Goal: Task Accomplishment & Management: Manage account settings

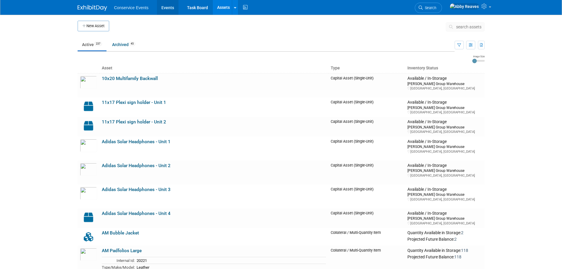
drag, startPoint x: 0, startPoint y: 0, endPoint x: 175, endPoint y: 8, distance: 175.4
click at [175, 8] on link "Events" at bounding box center [168, 7] width 22 height 15
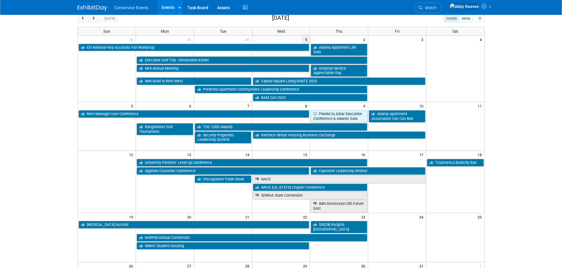
scroll to position [118, 0]
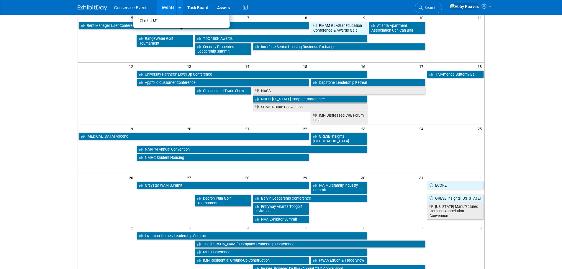
click at [147, 37] on link "RangeWater Golf Tournament" at bounding box center [165, 41] width 57 height 12
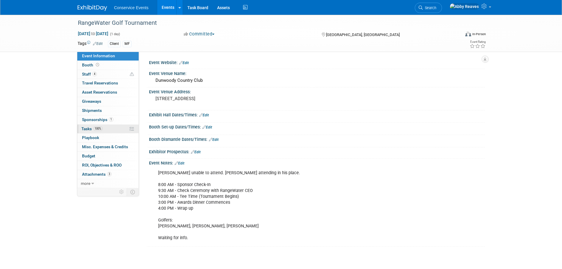
click at [106, 127] on link "100% Tasks 100%" at bounding box center [107, 128] width 61 height 9
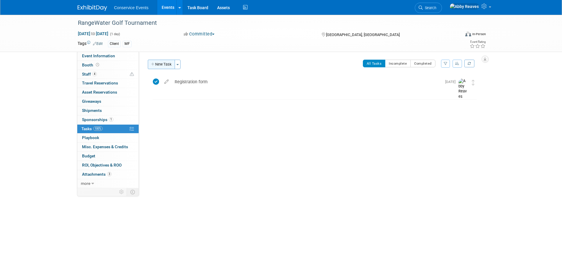
click at [165, 65] on button "New Task" at bounding box center [161, 64] width 27 height 9
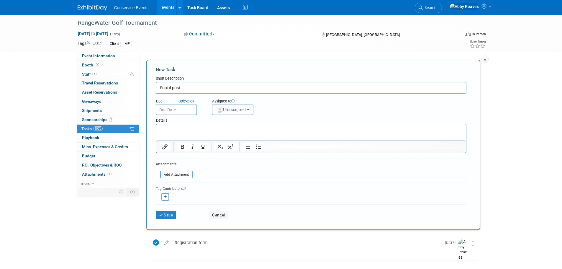
type input "Social post"
click at [182, 112] on body "Conservice Events Events Add Event Bulk Upload Events Shareable Event Boards Re…" at bounding box center [281, 134] width 562 height 269
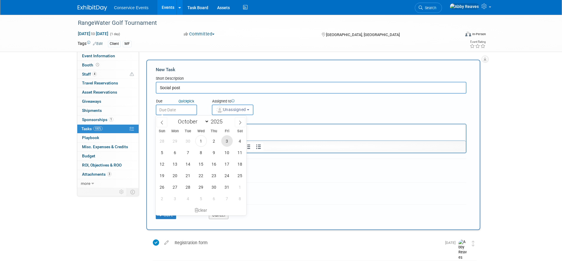
click at [228, 141] on span "3" at bounding box center [227, 141] width 12 height 12
type input "Oct 3, 2025"
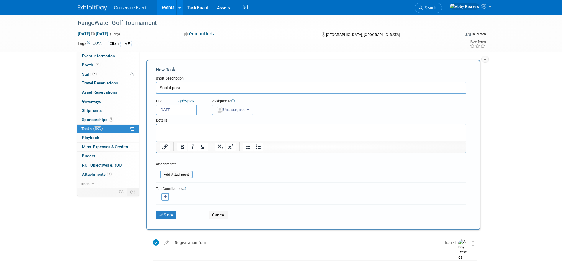
click at [233, 113] on button "Unassigned" at bounding box center [233, 109] width 42 height 11
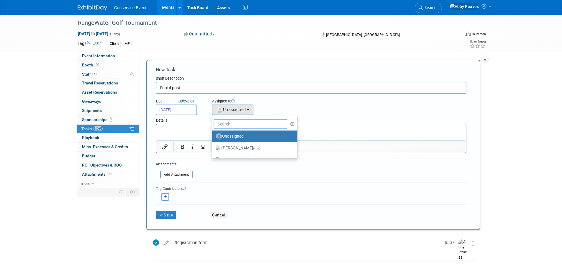
click at [230, 126] on input "text" at bounding box center [251, 124] width 74 height 10
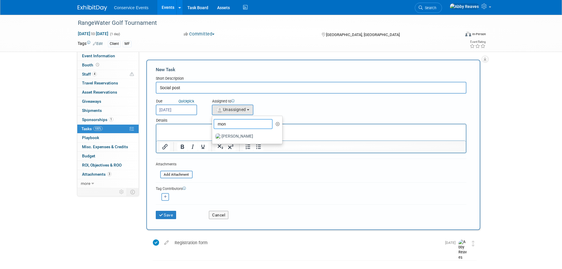
type input "mon"
click at [207, 131] on p "Rich Text Area. Press ALT-0 for help." at bounding box center [311, 130] width 303 height 6
click at [257, 136] on label "Monica Barnson" at bounding box center [246, 136] width 62 height 9
click at [213, 136] on input "Monica Barnson" at bounding box center [211, 136] width 4 height 4
select select "645f6361-02cf-415f-8c98-b7db9abfb354"
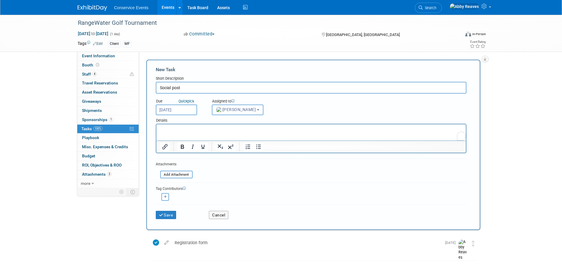
click at [253, 132] on html at bounding box center [310, 128] width 309 height 8
click at [171, 211] on button "Save" at bounding box center [166, 215] width 21 height 8
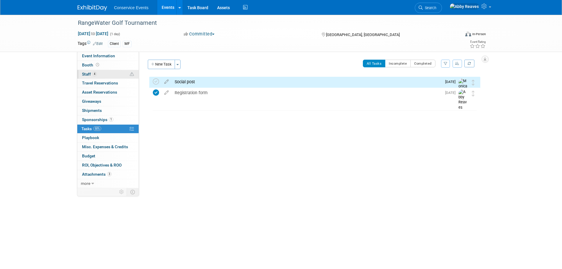
click at [108, 76] on link "4 Staff 4" at bounding box center [107, 74] width 61 height 9
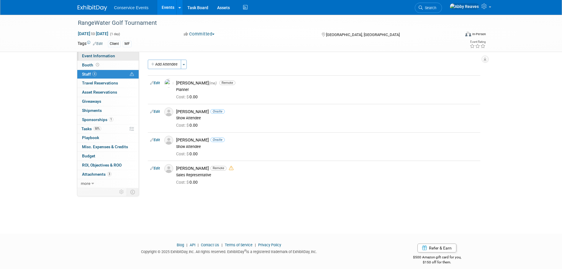
click at [108, 55] on span "Event Information" at bounding box center [98, 55] width 33 height 5
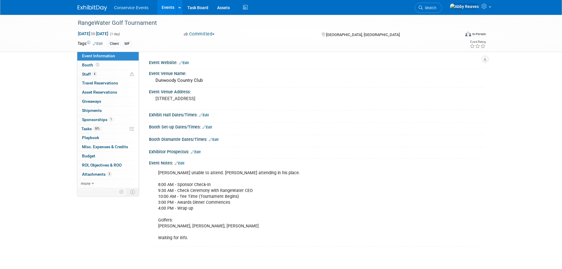
click at [168, 11] on link "Events" at bounding box center [168, 7] width 22 height 15
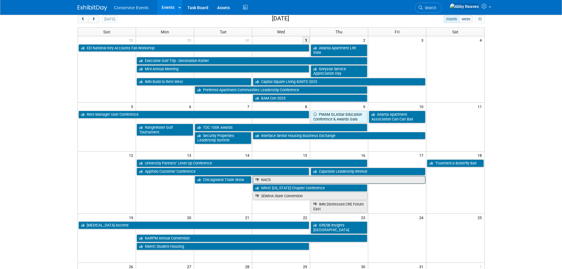
scroll to position [29, 0]
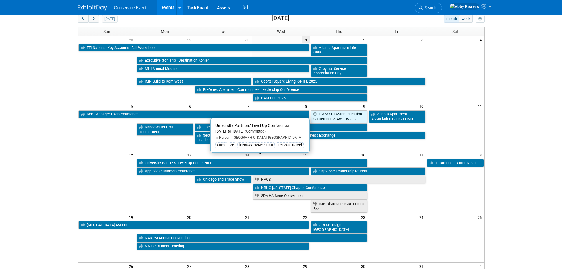
click at [178, 159] on link "University Partners’ Level Up Conference" at bounding box center [252, 163] width 231 height 8
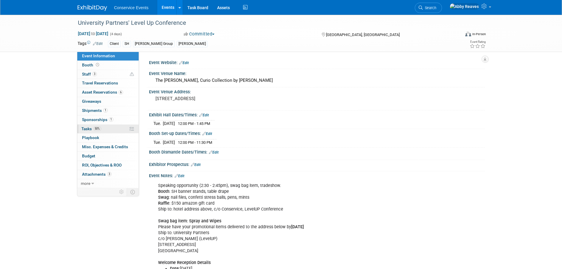
click at [117, 132] on link "50% Tasks 50%" at bounding box center [107, 128] width 61 height 9
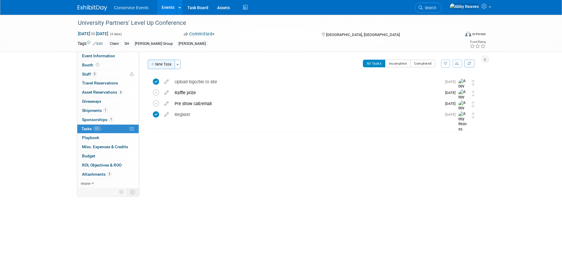
click at [169, 63] on button "New Task" at bounding box center [161, 64] width 27 height 9
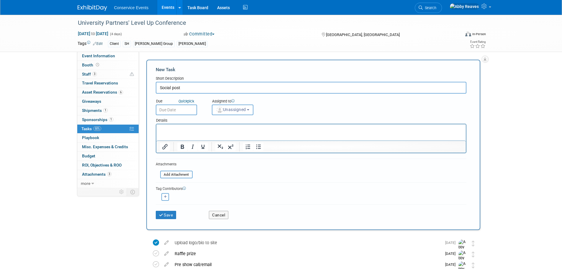
type input "Social post"
click at [164, 105] on input "text" at bounding box center [176, 109] width 41 height 11
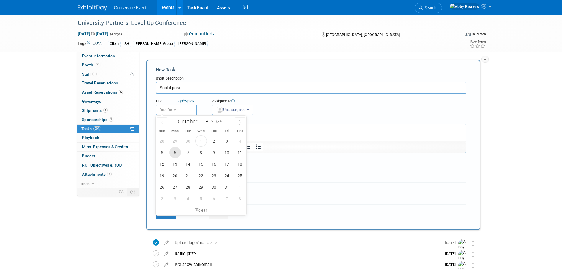
click at [177, 154] on span "6" at bounding box center [175, 153] width 12 height 12
type input "Oct 6, 2025"
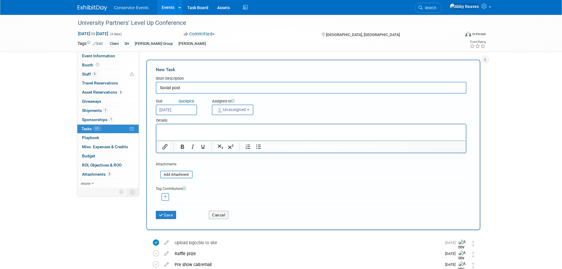
click at [218, 111] on img "button" at bounding box center [219, 109] width 6 height 6
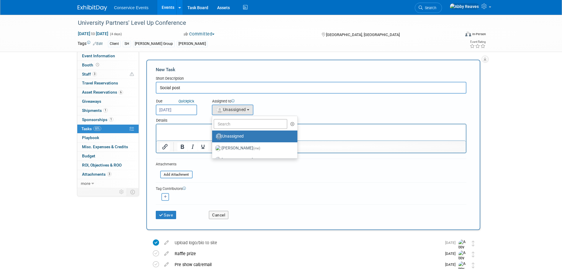
click at [224, 131] on link "Unassigned" at bounding box center [254, 136] width 85 height 12
click at [227, 126] on input "text" at bounding box center [251, 124] width 74 height 10
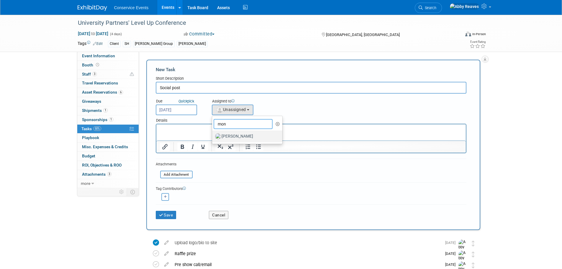
type input "mon"
click at [224, 138] on label "[PERSON_NAME]" at bounding box center [246, 136] width 62 height 9
click at [213, 137] on input "[PERSON_NAME]" at bounding box center [211, 136] width 4 height 4
select select "645f6361-02cf-415f-8c98-b7db9abfb354"
click at [221, 132] on p "Rich Text Area. Press ALT-0 for help." at bounding box center [311, 130] width 303 height 6
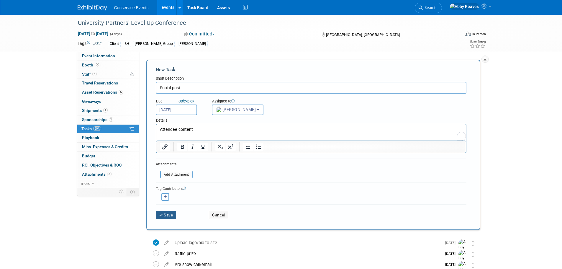
click at [173, 212] on button "Save" at bounding box center [166, 215] width 21 height 8
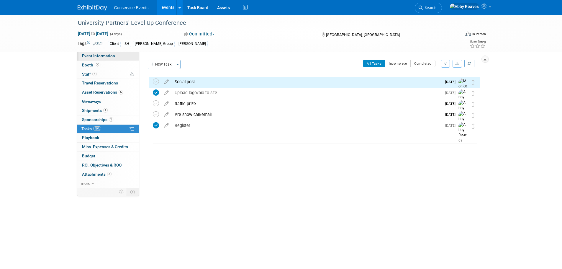
click at [122, 57] on link "Event Information" at bounding box center [107, 56] width 61 height 9
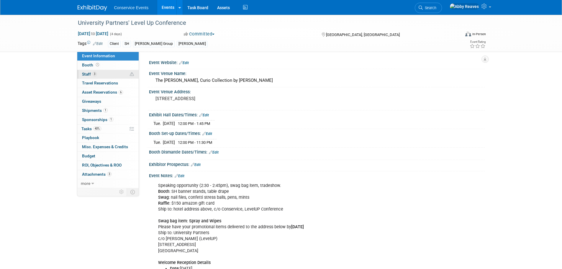
click at [112, 74] on link "3 Staff 3" at bounding box center [107, 74] width 61 height 9
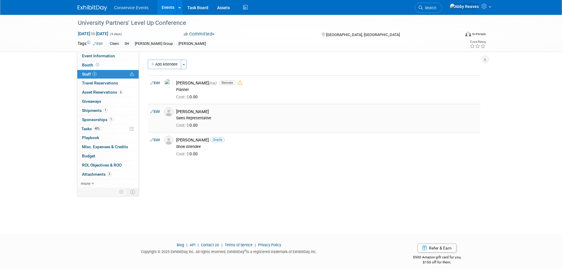
click at [155, 112] on link "Edit" at bounding box center [155, 111] width 10 height 4
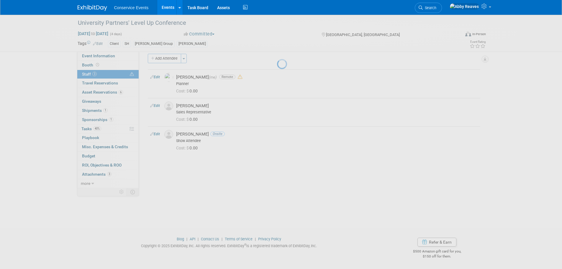
select select "f7bb218c-9907-4156-bd9c-cfe97bff825f"
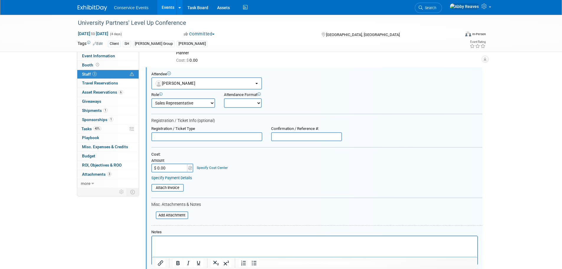
click at [235, 103] on select "Onsite Remote" at bounding box center [243, 102] width 38 height 9
select select "1"
click at [224, 98] on select "Onsite Remote" at bounding box center [243, 102] width 38 height 9
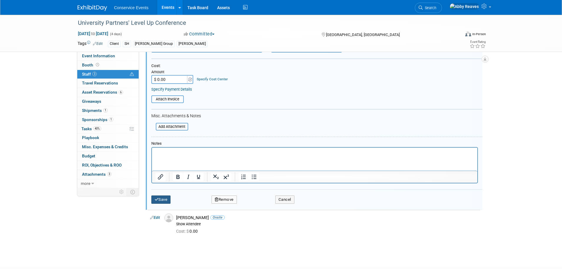
click at [166, 203] on button "Save" at bounding box center [160, 199] width 19 height 8
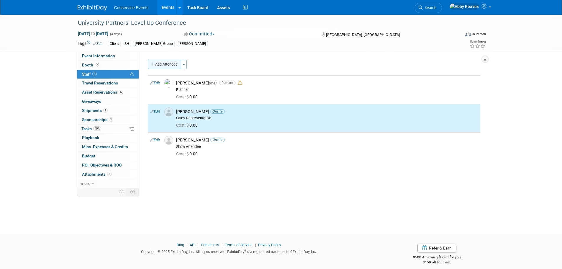
click at [173, 63] on button "Add Attendee" at bounding box center [164, 64] width 33 height 9
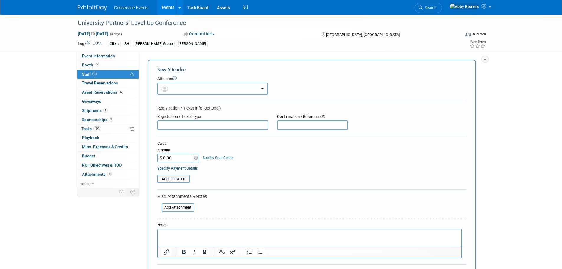
click at [192, 90] on button "button" at bounding box center [212, 89] width 111 height 12
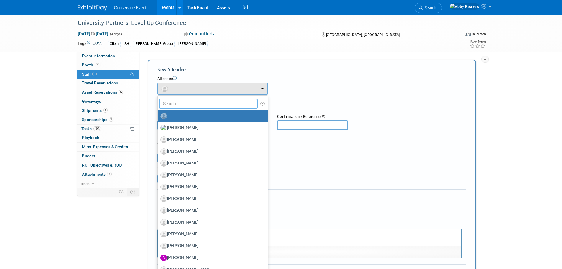
click at [191, 105] on input "text" at bounding box center [208, 104] width 99 height 10
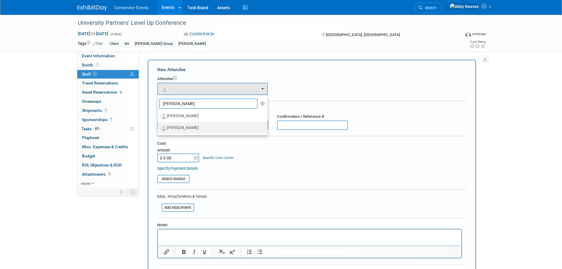
type input "alex"
click at [190, 125] on label "Alex Angiulo" at bounding box center [210, 127] width 101 height 9
click at [158, 125] on input "Alex Angiulo" at bounding box center [157, 127] width 4 height 4
select select "d1ede0f3-eb37-4328-b4d7-2f801c72a14e"
select select "100"
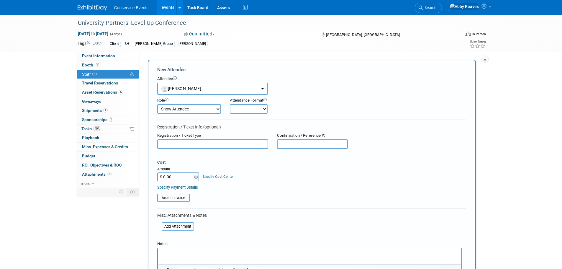
click at [242, 108] on select "Onsite Remote" at bounding box center [249, 108] width 38 height 9
select select "1"
click at [230, 104] on select "Onsite Remote" at bounding box center [249, 108] width 38 height 9
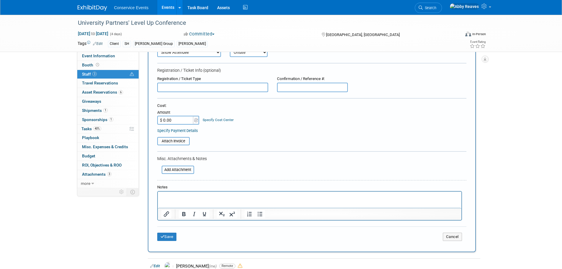
scroll to position [59, 0]
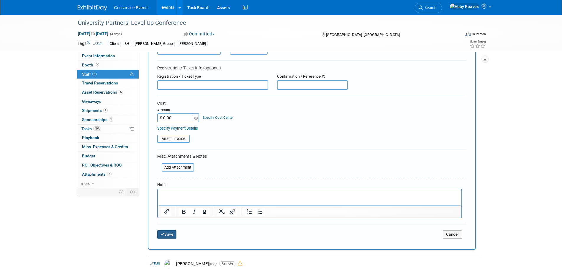
click at [169, 233] on button "Save" at bounding box center [166, 234] width 19 height 8
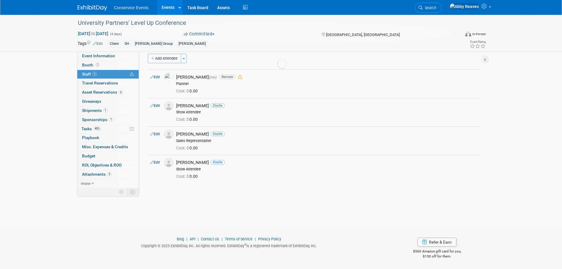
scroll to position [6, 0]
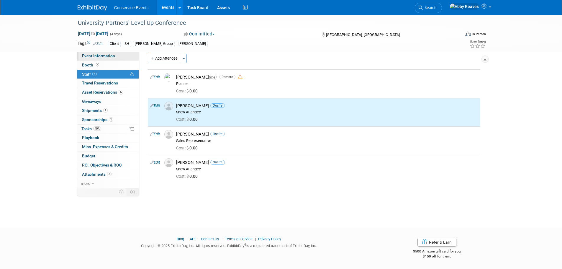
click at [128, 57] on link "Event Information" at bounding box center [107, 56] width 61 height 9
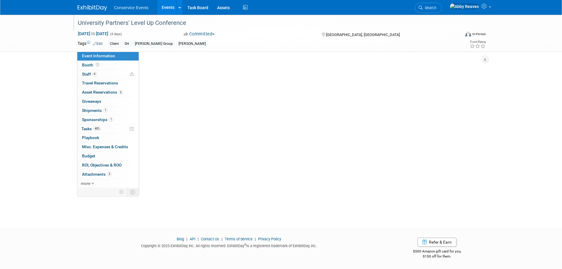
scroll to position [0, 0]
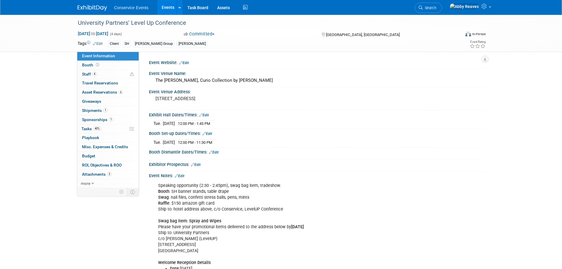
click at [168, 9] on link "Events" at bounding box center [168, 7] width 22 height 15
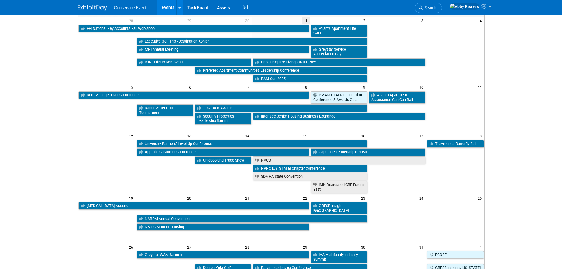
scroll to position [59, 0]
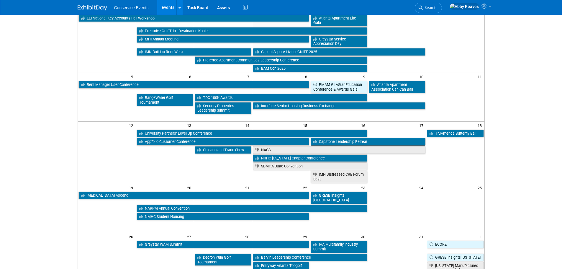
click at [351, 139] on link "Capstone Leadership Retreat" at bounding box center [368, 142] width 115 height 8
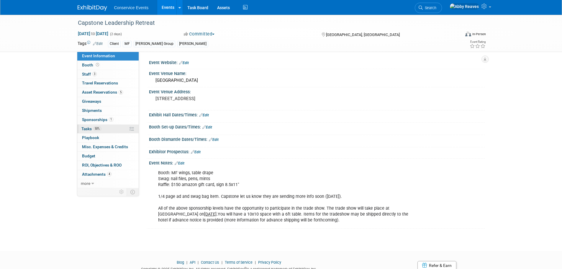
click at [93, 129] on span "Tasks 50%" at bounding box center [91, 128] width 20 height 5
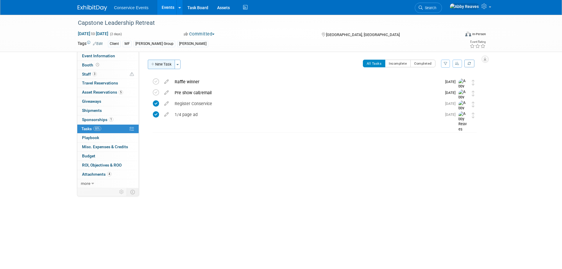
click at [169, 65] on button "New Task" at bounding box center [161, 64] width 27 height 9
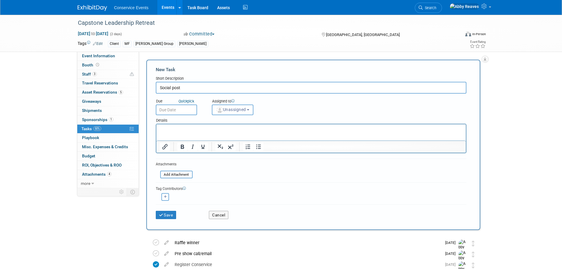
type input "Social post"
click at [173, 109] on input "text" at bounding box center [176, 109] width 41 height 11
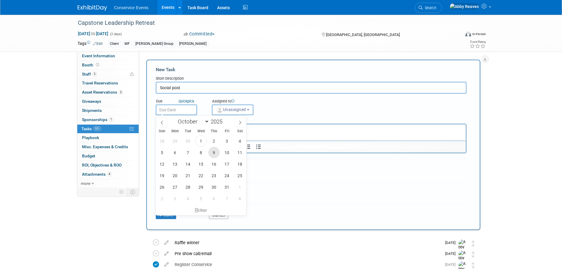
click at [215, 154] on span "9" at bounding box center [214, 153] width 12 height 12
type input "Oct 9, 2025"
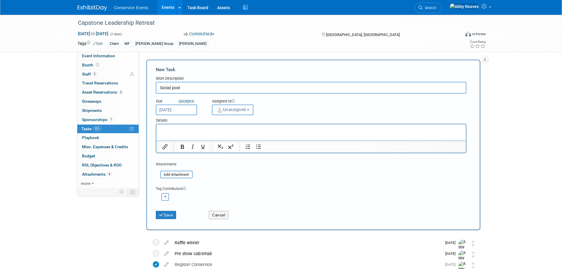
click at [224, 111] on span "Unassigned" at bounding box center [231, 109] width 30 height 5
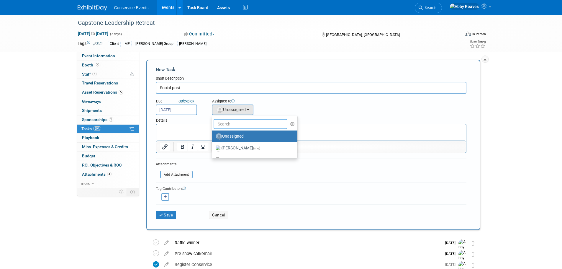
click at [231, 125] on input "text" at bounding box center [251, 124] width 74 height 10
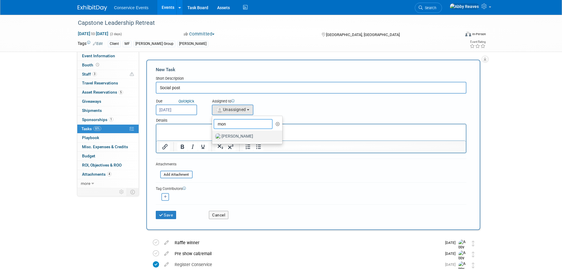
type input "mon"
click at [228, 133] on label "[PERSON_NAME]" at bounding box center [246, 136] width 62 height 9
click at [213, 134] on input "[PERSON_NAME]" at bounding box center [211, 136] width 4 height 4
select select "645f6361-02cf-415f-8c98-b7db9abfb354"
click at [217, 132] on html at bounding box center [310, 128] width 309 height 8
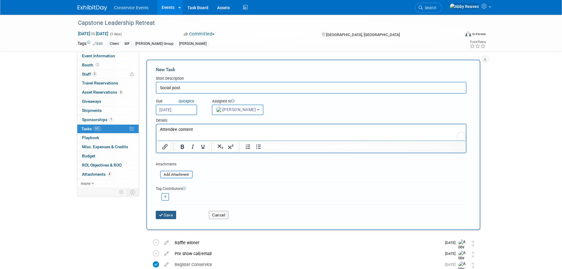
click at [172, 216] on button "Save" at bounding box center [166, 215] width 21 height 8
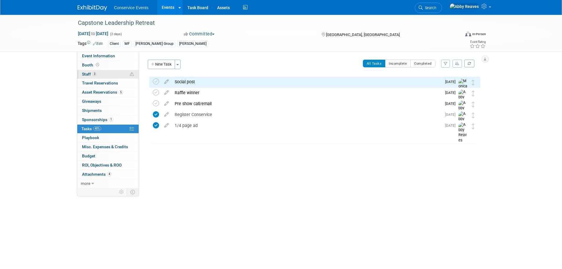
click at [122, 75] on link "3 Staff 3" at bounding box center [107, 74] width 61 height 9
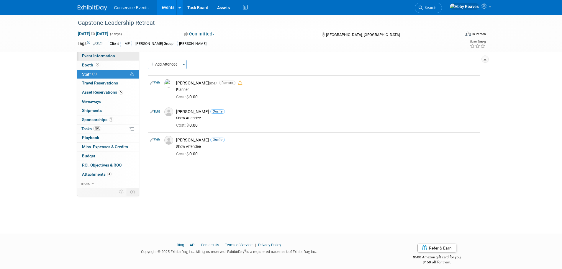
click at [117, 56] on link "Event Information" at bounding box center [107, 56] width 61 height 9
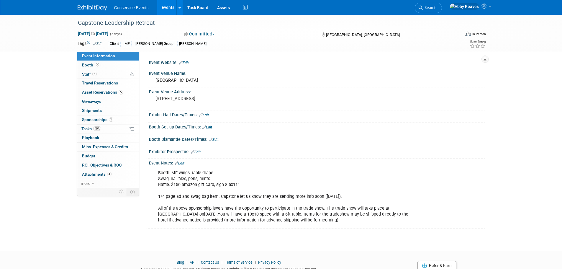
click at [170, 8] on link "Events" at bounding box center [168, 7] width 22 height 15
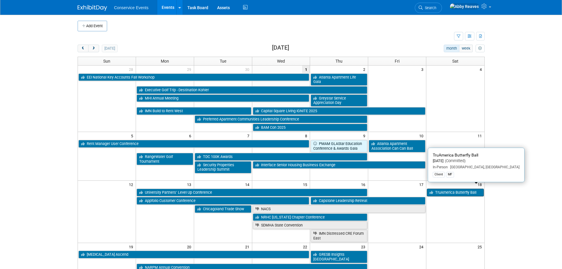
click at [460, 188] on link "TruAmerica Butterfly Ball" at bounding box center [455, 192] width 57 height 8
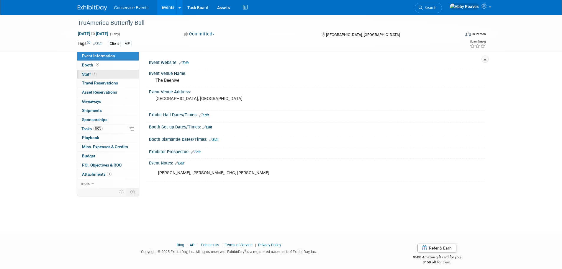
click at [106, 76] on link "3 Staff 3" at bounding box center [107, 74] width 61 height 9
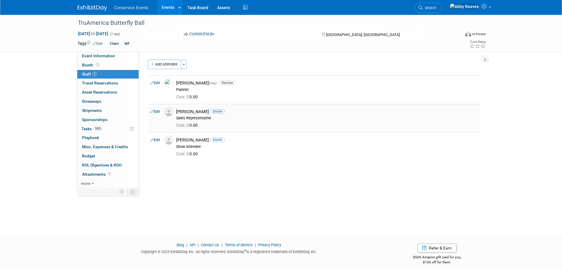
click at [154, 112] on link "Edit" at bounding box center [155, 111] width 10 height 4
select select "ff8b4fd6-223a-4224-8cf5-0fbf37e99732"
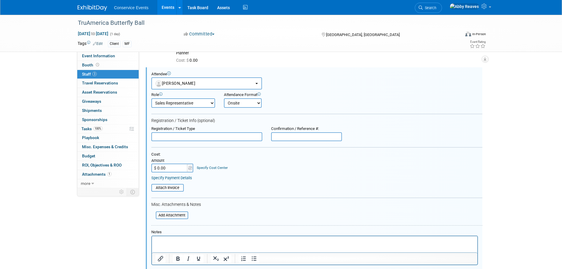
click at [236, 107] on select "Onsite Remote" at bounding box center [243, 102] width 38 height 9
select select "2"
click at [224, 98] on select "Onsite Remote" at bounding box center [243, 102] width 38 height 9
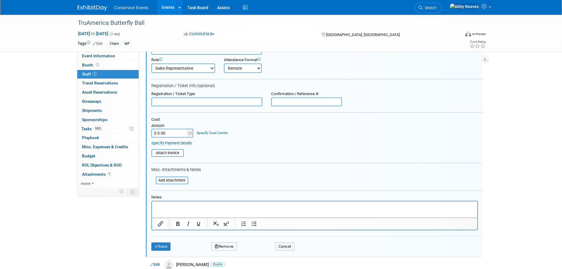
scroll to position [125, 0]
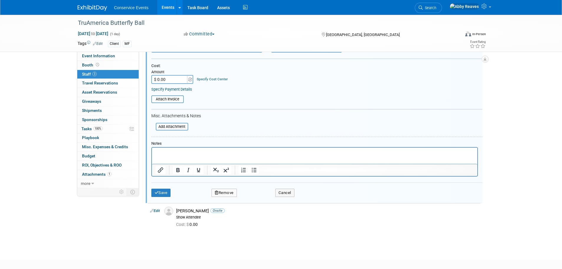
click at [181, 148] on html at bounding box center [314, 151] width 325 height 8
click at [166, 190] on button "Save" at bounding box center [160, 192] width 19 height 8
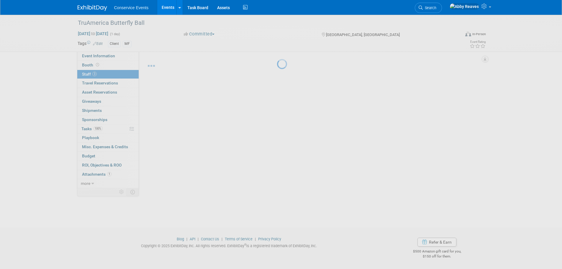
scroll to position [6, 0]
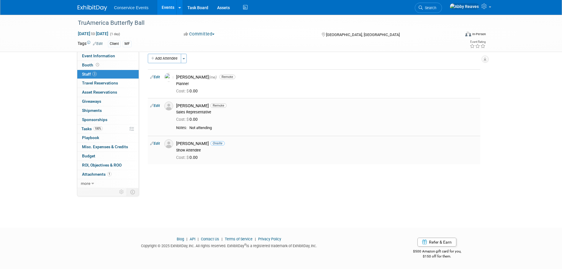
click at [154, 142] on link "Edit" at bounding box center [155, 143] width 10 height 4
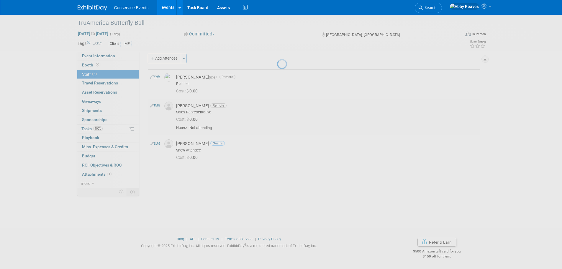
select select "4debe4de-ad32-4268-b2cf-25dd08744e3f"
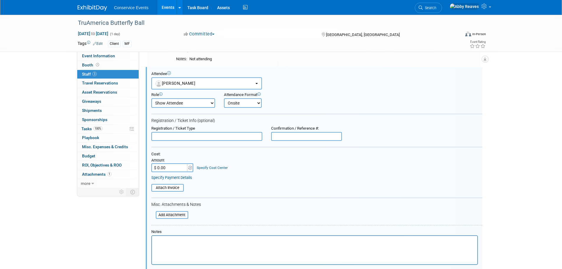
scroll to position [0, 0]
drag, startPoint x: 234, startPoint y: 102, endPoint x: 234, endPoint y: 108, distance: 5.6
click at [234, 102] on select "Onsite Remote" at bounding box center [243, 102] width 38 height 9
select select "2"
click at [224, 98] on select "Onsite Remote" at bounding box center [243, 102] width 38 height 9
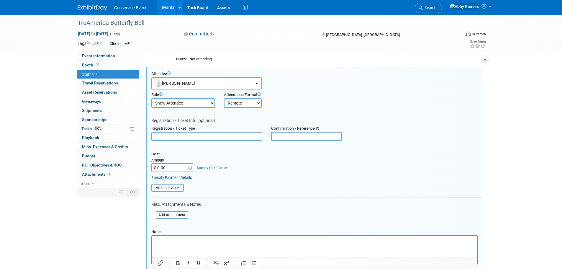
click at [196, 242] on p "Rich Text Area. Press ALT-0 for help." at bounding box center [314, 241] width 319 height 6
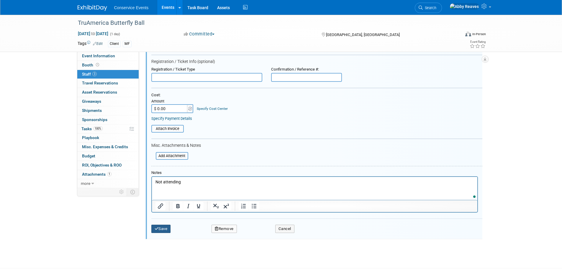
click at [169, 231] on button "Save" at bounding box center [160, 228] width 19 height 8
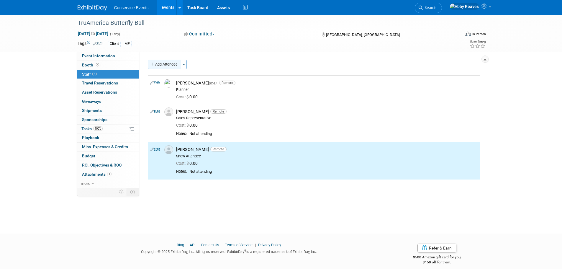
click at [172, 60] on button "Add Attendee" at bounding box center [164, 64] width 33 height 9
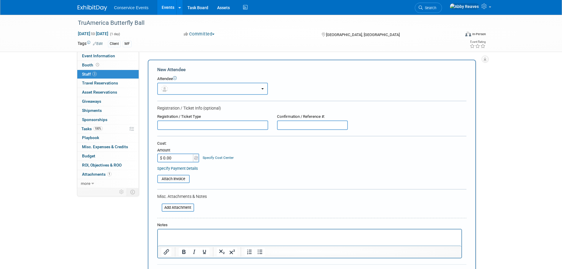
click at [177, 85] on button "button" at bounding box center [212, 89] width 111 height 12
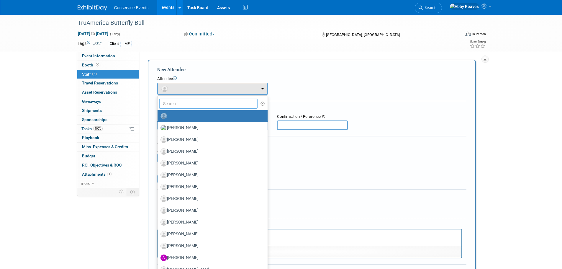
click at [185, 104] on input "text" at bounding box center [208, 104] width 99 height 10
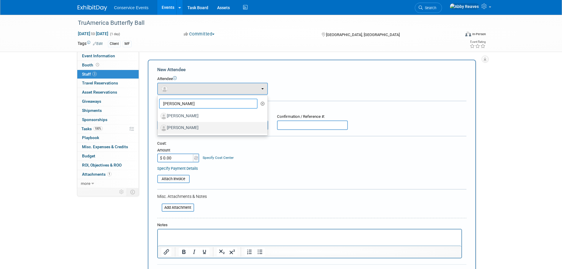
type input "liz"
click at [181, 130] on label "[PERSON_NAME]" at bounding box center [210, 127] width 101 height 9
click at [158, 129] on input "[PERSON_NAME]" at bounding box center [157, 127] width 4 height 4
select select "ea954d10-97a7-4707-ac89-4096fd111161"
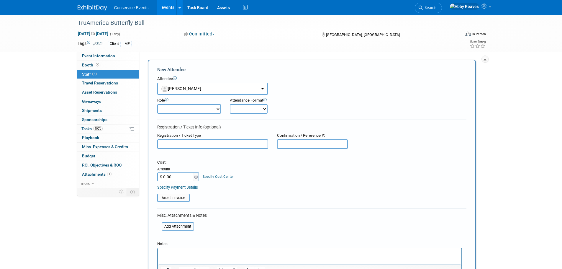
click at [189, 109] on select "Demonstrator Host Planner Presenter Sales Representative Set-up/Dismantle Crew …" at bounding box center [189, 108] width 64 height 9
select select "100"
click at [157, 104] on select "Demonstrator Host Planner Presenter Sales Representative Set-up/Dismantle Crew …" at bounding box center [189, 108] width 64 height 9
click at [241, 111] on select "Onsite Remote" at bounding box center [249, 108] width 38 height 9
select select "1"
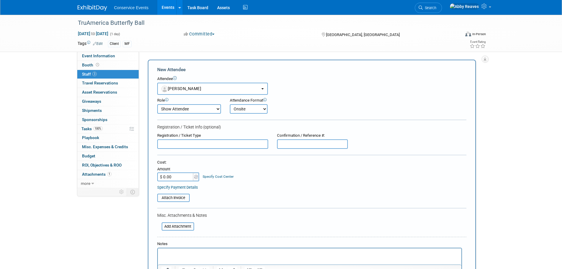
click at [230, 104] on select "Onsite Remote" at bounding box center [249, 108] width 38 height 9
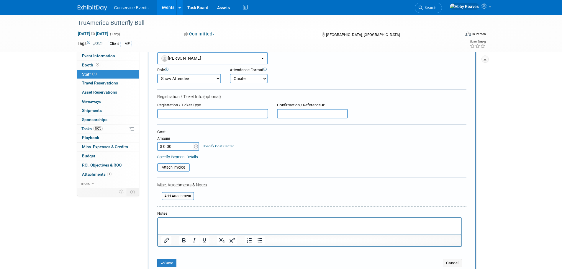
scroll to position [59, 0]
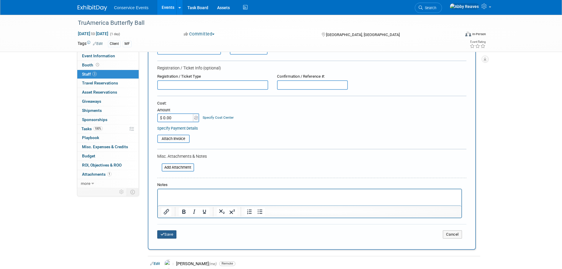
click at [163, 234] on icon "submit" at bounding box center [162, 234] width 4 height 4
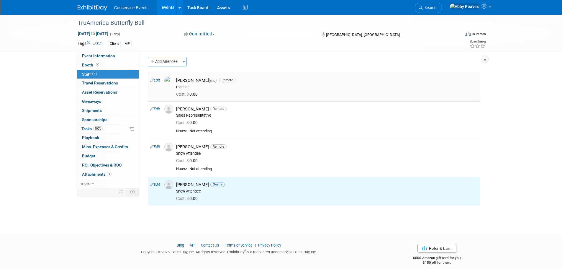
scroll to position [0, 0]
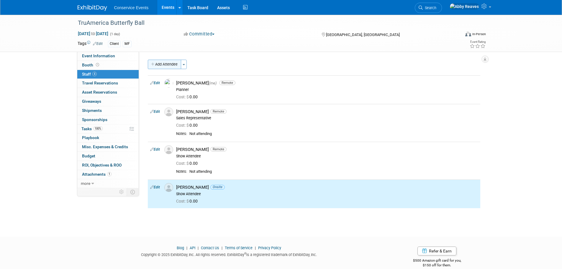
click at [170, 66] on button "Add Attendee" at bounding box center [164, 64] width 33 height 9
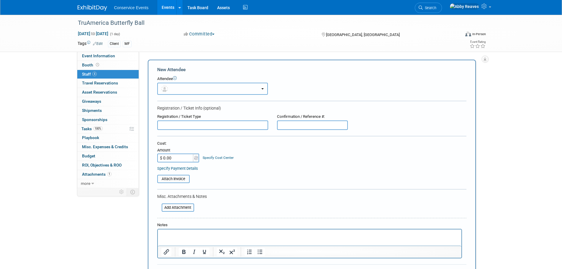
click at [185, 85] on button "button" at bounding box center [212, 89] width 111 height 12
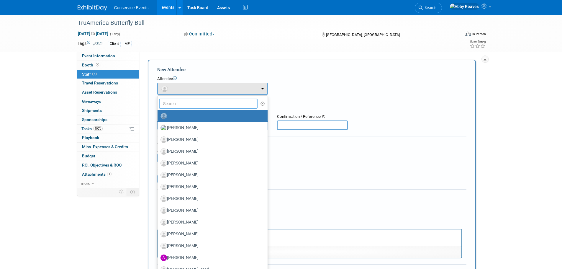
click at [186, 103] on input "text" at bounding box center [208, 104] width 99 height 10
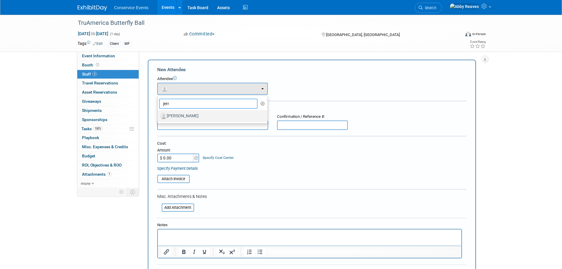
type input "jerr"
click at [186, 118] on label "[PERSON_NAME]" at bounding box center [210, 115] width 101 height 9
click at [158, 117] on input "[PERSON_NAME]" at bounding box center [157, 115] width 4 height 4
select select "2bb54cbb-2984-445f-9e37-c0309f185839"
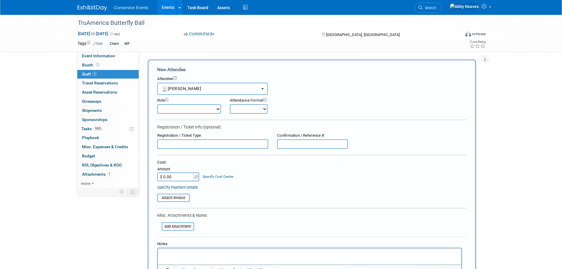
click at [194, 108] on select "Demonstrator Host Planner Presenter Sales Representative Set-up/Dismantle Crew …" at bounding box center [189, 108] width 64 height 9
select select "100"
click at [157, 104] on select "Demonstrator Host Planner Presenter Sales Representative Set-up/Dismantle Crew …" at bounding box center [189, 108] width 64 height 9
drag, startPoint x: 234, startPoint y: 109, endPoint x: 234, endPoint y: 114, distance: 4.7
click at [234, 109] on select "Onsite Remote" at bounding box center [249, 108] width 38 height 9
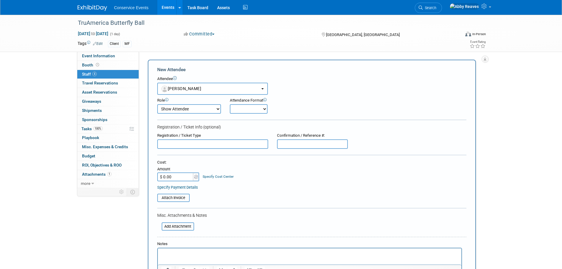
select select "1"
click at [230, 104] on select "Onsite Remote" at bounding box center [249, 108] width 38 height 9
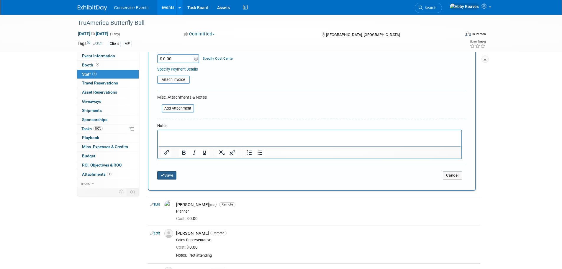
click at [175, 178] on button "Save" at bounding box center [166, 175] width 19 height 8
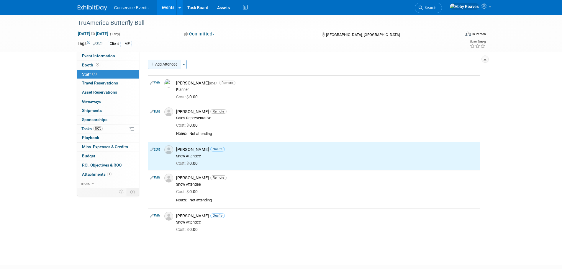
click at [170, 66] on button "Add Attendee" at bounding box center [164, 64] width 33 height 9
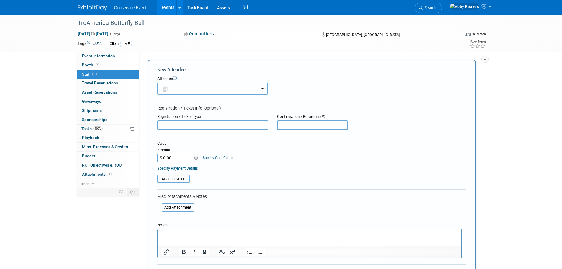
click at [175, 88] on button "button" at bounding box center [212, 89] width 111 height 12
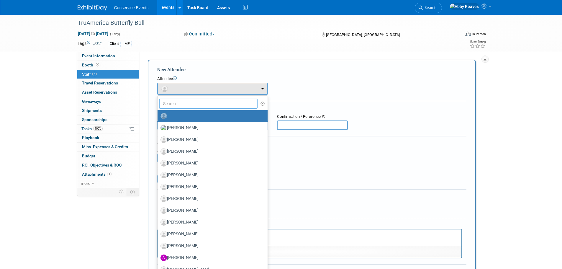
click at [180, 104] on input "text" at bounding box center [208, 104] width 99 height 10
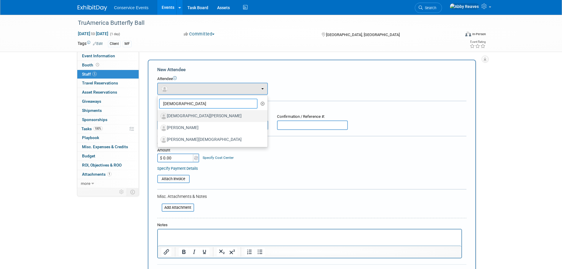
type input "christi"
click at [183, 112] on label "[DEMOGRAPHIC_DATA][PERSON_NAME]" at bounding box center [210, 115] width 101 height 9
click at [158, 113] on input "[DEMOGRAPHIC_DATA][PERSON_NAME]" at bounding box center [157, 115] width 4 height 4
select select "dd1201bd-fae5-4369-94c1-d64c53611002"
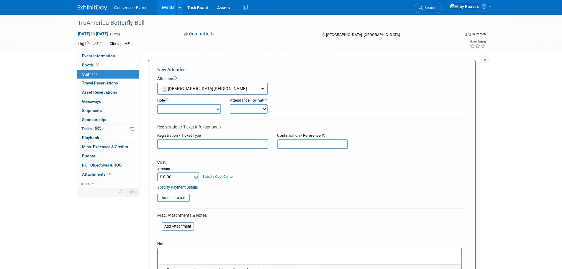
drag, startPoint x: 192, startPoint y: 110, endPoint x: 191, endPoint y: 113, distance: 3.6
click at [193, 109] on select "Demonstrator Host Planner Presenter Sales Representative Set-up/Dismantle Crew …" at bounding box center [189, 108] width 64 height 9
select select "100"
click at [157, 104] on select "Demonstrator Host Planner Presenter Sales Representative Set-up/Dismantle Crew …" at bounding box center [189, 108] width 64 height 9
drag, startPoint x: 233, startPoint y: 109, endPoint x: 234, endPoint y: 113, distance: 3.5
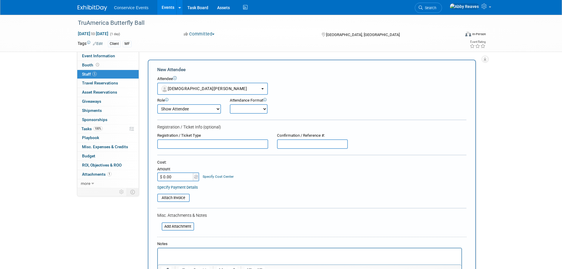
click at [233, 109] on select "Onsite Remote" at bounding box center [249, 108] width 38 height 9
select select "1"
click at [230, 104] on select "Onsite Remote" at bounding box center [249, 108] width 38 height 9
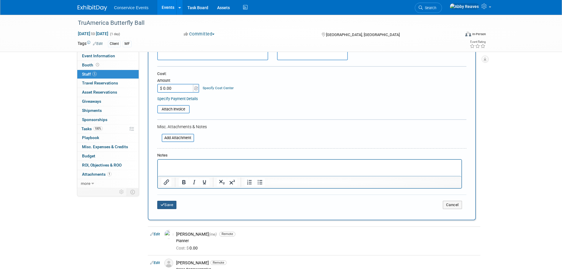
click at [174, 206] on button "Save" at bounding box center [166, 205] width 19 height 8
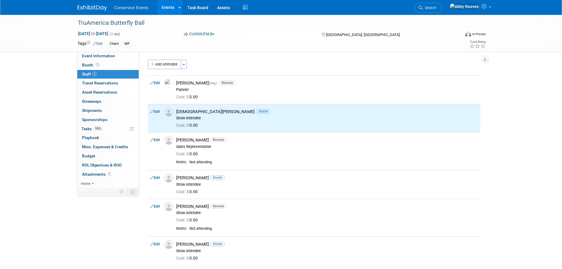
click at [169, 69] on div "Add Attendee Toggle Dropdown Quick -Tag Attendees Apply X select all cancel Edit" at bounding box center [314, 162] width 332 height 205
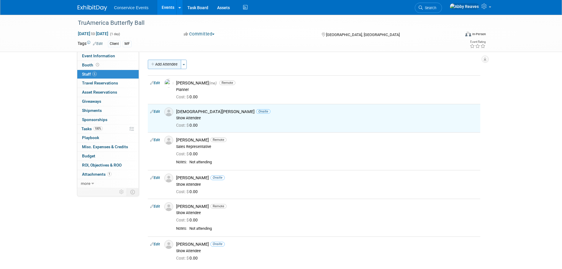
click at [169, 67] on button "Add Attendee" at bounding box center [164, 64] width 33 height 9
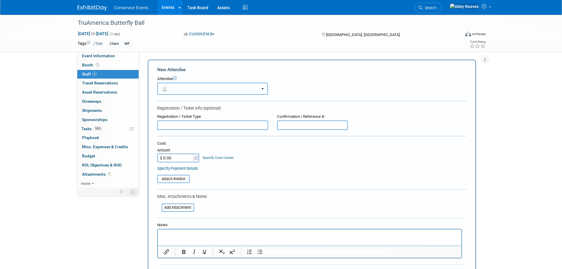
click at [174, 85] on button "button" at bounding box center [212, 89] width 111 height 12
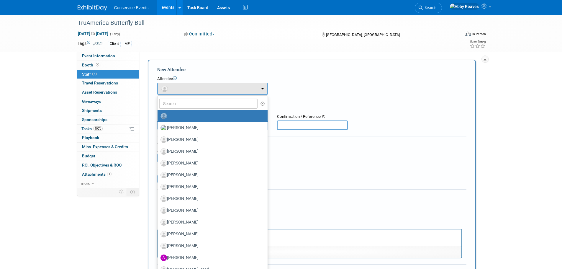
click at [180, 97] on ul "Adam Thomas Adam Sirvinskas Adam Watts Aimee Wilkinson Alex Nelson" at bounding box center [212, 213] width 111 height 236
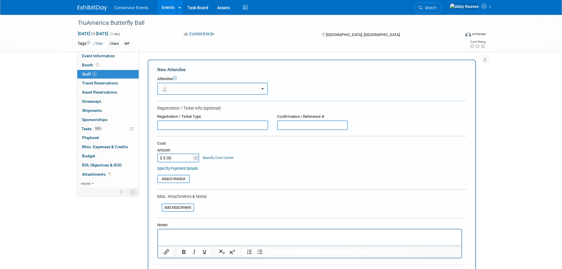
click at [177, 93] on button "button" at bounding box center [212, 89] width 111 height 12
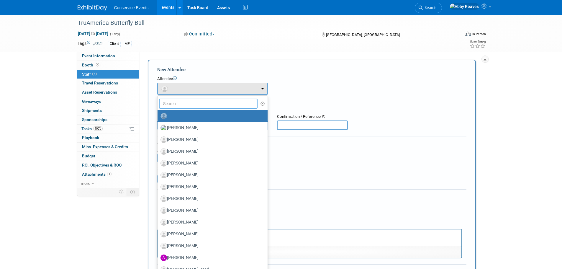
click at [179, 107] on input "text" at bounding box center [208, 104] width 99 height 10
type input "zach"
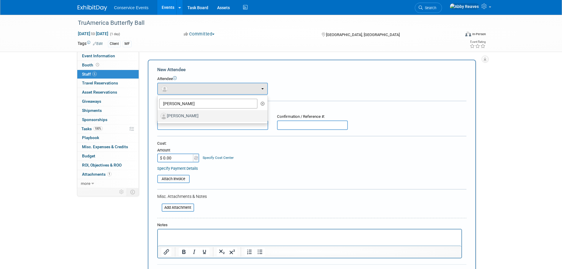
click at [181, 114] on label "[PERSON_NAME]" at bounding box center [210, 115] width 101 height 9
click at [158, 114] on input "[PERSON_NAME]" at bounding box center [157, 115] width 4 height 4
select select "f3b7bc9b-f3f1-4f93-a793-f3904661ca06"
select select "4"
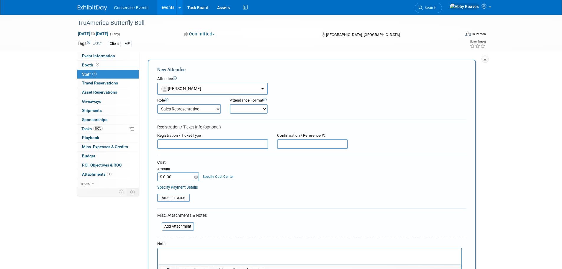
click at [247, 109] on select "Onsite Remote" at bounding box center [249, 108] width 38 height 9
select select "1"
click at [230, 104] on select "Onsite Remote" at bounding box center [249, 108] width 38 height 9
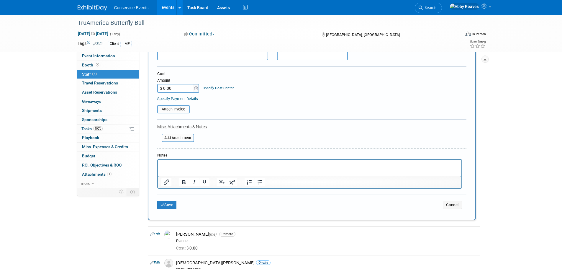
scroll to position [29, 0]
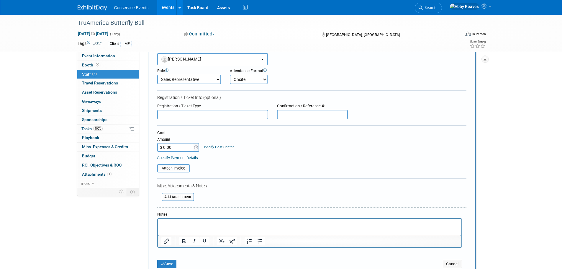
click at [196, 79] on select "Demonstrator Host Planner Presenter Sales Representative Set-up/Dismantle Crew …" at bounding box center [189, 79] width 64 height 9
select select "100"
click at [157, 75] on select "Demonstrator Host Planner Presenter Sales Representative Set-up/Dismantle Crew …" at bounding box center [189, 79] width 64 height 9
click at [159, 262] on button "Save" at bounding box center [166, 264] width 19 height 8
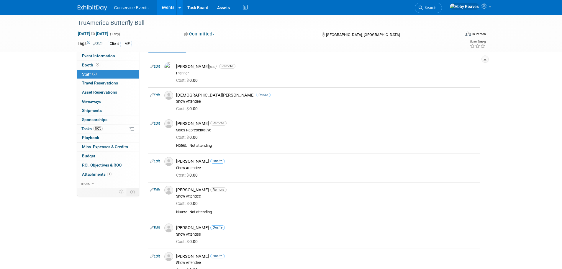
scroll to position [0, 0]
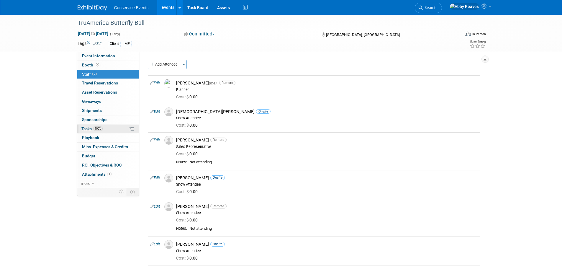
click at [111, 129] on link "100% Tasks 100%" at bounding box center [107, 128] width 61 height 9
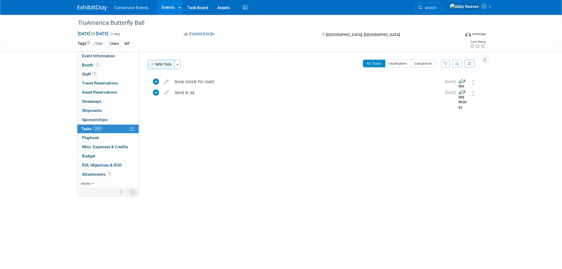
click at [168, 67] on button "New Task" at bounding box center [161, 64] width 27 height 9
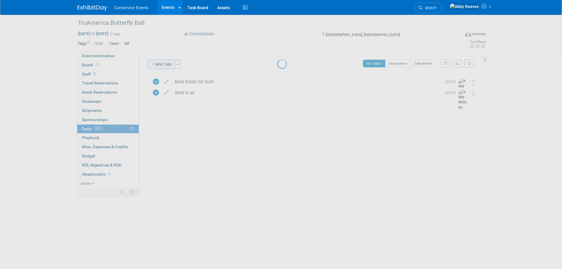
select select "9"
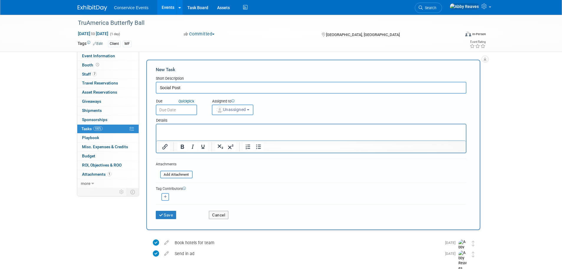
type input "Social Post"
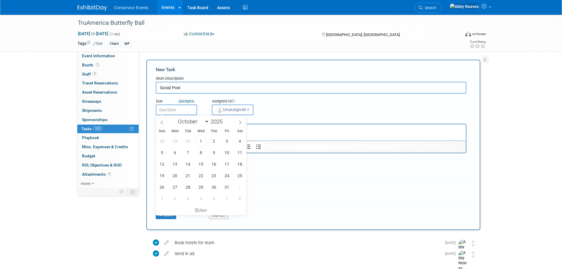
click at [169, 106] on input "text" at bounding box center [176, 109] width 41 height 11
click at [229, 153] on span "10" at bounding box center [227, 153] width 12 height 12
type input "Oct 10, 2025"
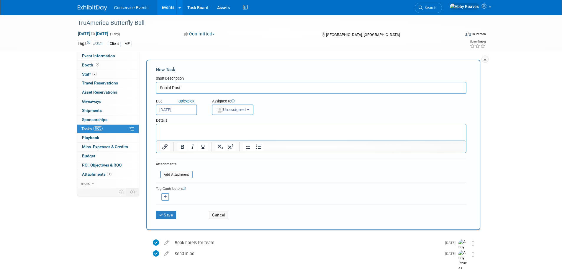
click at [230, 110] on span "Unassigned" at bounding box center [231, 109] width 30 height 5
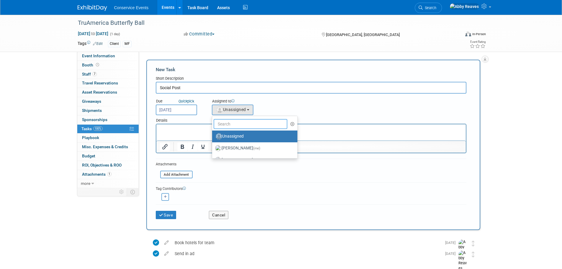
click at [229, 127] on input "text" at bounding box center [251, 124] width 74 height 10
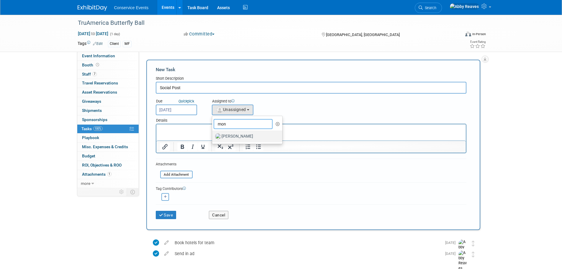
type input "mon"
click at [223, 133] on label "Monica Barnson" at bounding box center [246, 136] width 62 height 9
click at [213, 134] on input "Monica Barnson" at bounding box center [211, 136] width 4 height 4
select select "645f6361-02cf-415f-8c98-b7db9abfb354"
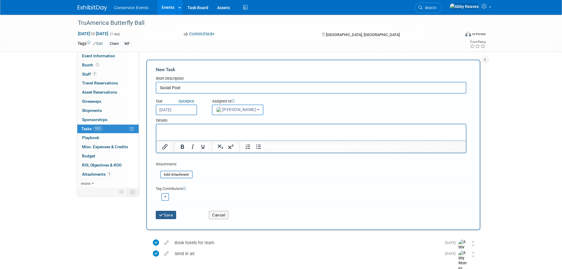
click at [169, 215] on button "Save" at bounding box center [166, 215] width 21 height 8
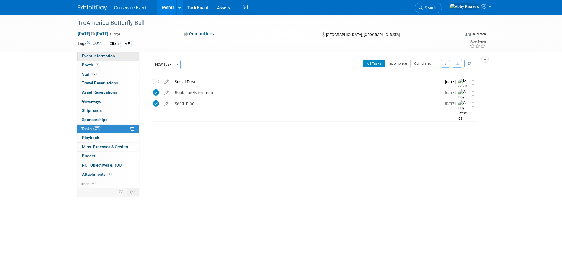
click at [103, 59] on link "Event Information" at bounding box center [107, 56] width 61 height 9
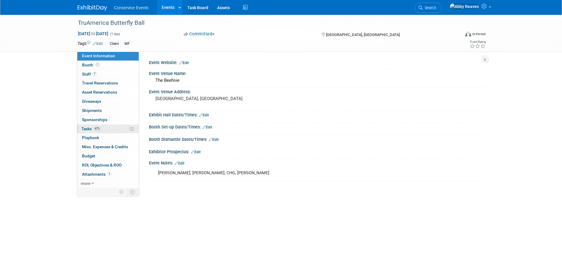
click at [107, 128] on link "67% Tasks 67%" at bounding box center [107, 128] width 61 height 9
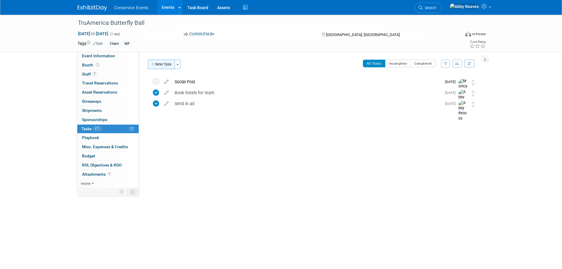
click at [157, 67] on button "New Task" at bounding box center [161, 64] width 27 height 9
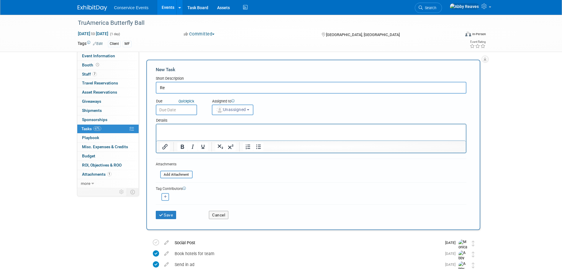
type input "R"
type input "Names due"
click at [171, 112] on input "text" at bounding box center [176, 109] width 41 height 11
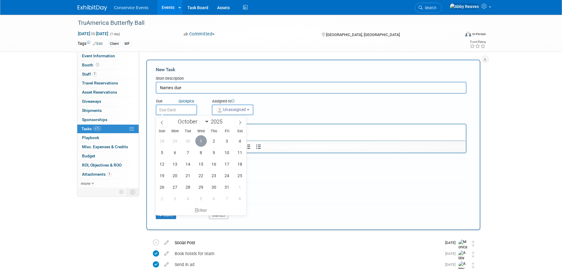
click at [200, 142] on span "1" at bounding box center [201, 141] width 12 height 12
type input "Oct 1, 2025"
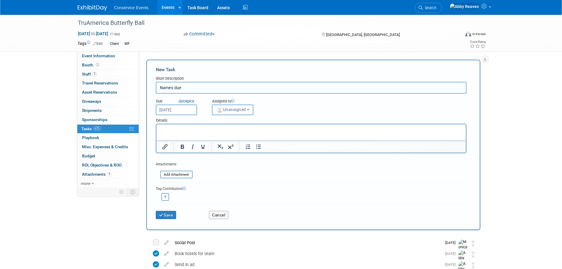
click at [234, 106] on button "Unassigned" at bounding box center [233, 109] width 42 height 11
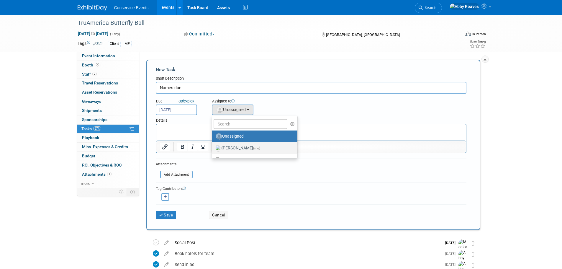
click at [235, 150] on label "Abby Reaves (me)" at bounding box center [253, 147] width 76 height 9
click at [213, 149] on input "Abby Reaves (me)" at bounding box center [211, 147] width 4 height 4
select select "888e4ed3-42fd-4820-a89e-ed4ce941d196"
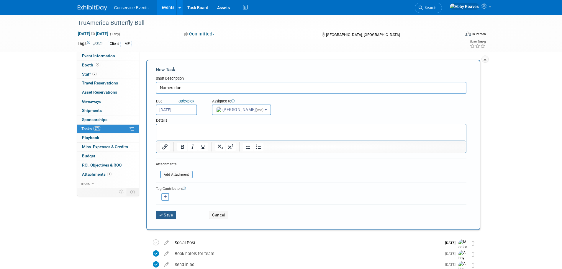
click at [168, 218] on button "Save" at bounding box center [166, 215] width 21 height 8
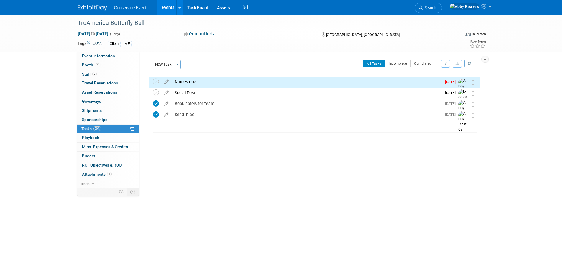
click at [168, 5] on link "Events" at bounding box center [168, 7] width 22 height 15
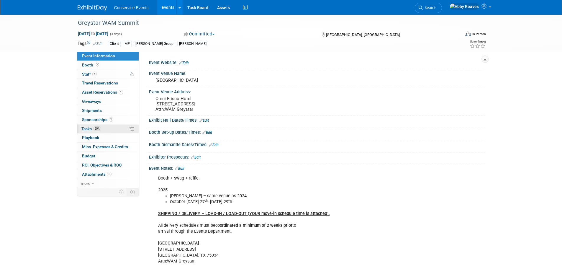
click at [111, 128] on link "50% Tasks 50%" at bounding box center [107, 128] width 61 height 9
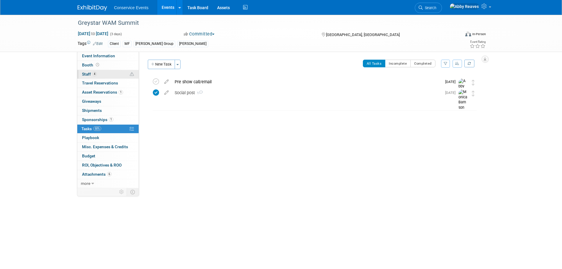
click at [117, 75] on link "4 Staff 4" at bounding box center [107, 74] width 61 height 9
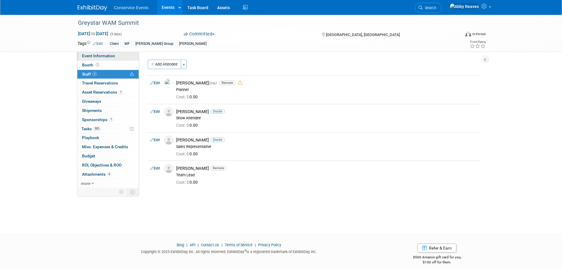
click at [124, 53] on link "Event Information" at bounding box center [107, 56] width 61 height 9
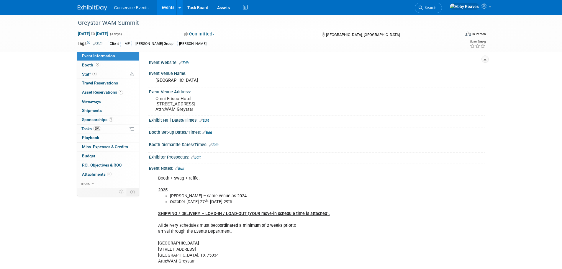
click at [164, 5] on link "Events" at bounding box center [168, 7] width 22 height 15
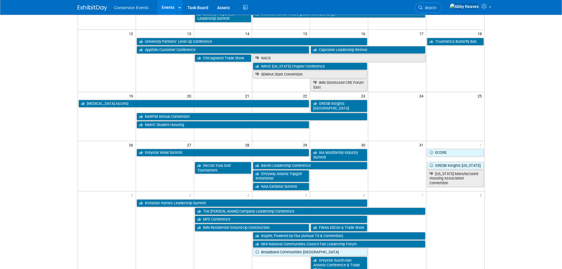
scroll to position [206, 0]
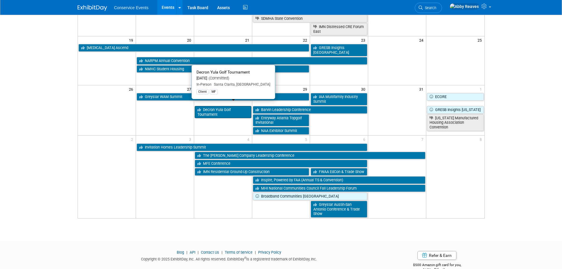
click at [224, 106] on link "Decron Yula Golf Tournament" at bounding box center [223, 112] width 57 height 12
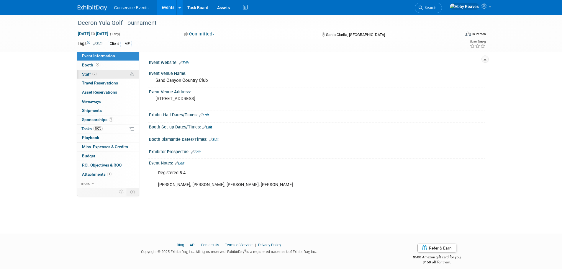
click at [112, 75] on link "2 Staff 2" at bounding box center [107, 74] width 61 height 9
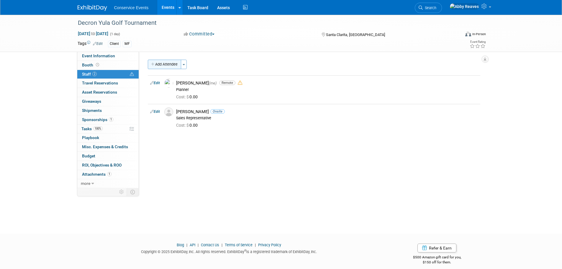
click at [168, 65] on button "Add Attendee" at bounding box center [164, 64] width 33 height 9
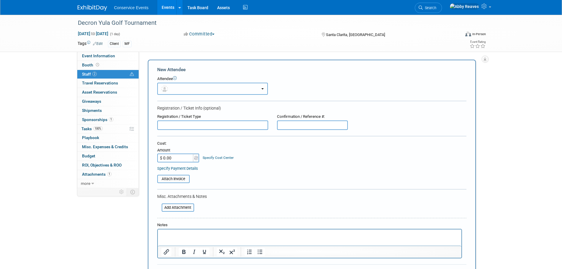
click at [173, 87] on button "button" at bounding box center [212, 89] width 111 height 12
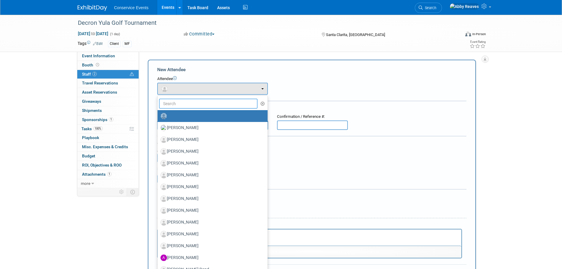
click at [186, 106] on input "text" at bounding box center [208, 104] width 99 height 10
type input "jerr"
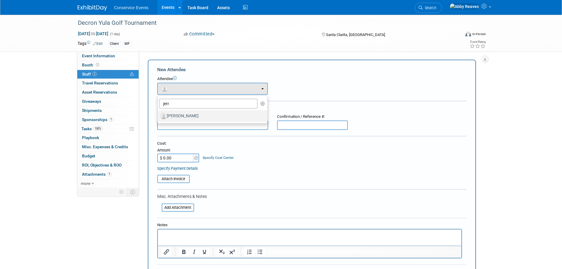
click at [185, 114] on label "[PERSON_NAME]" at bounding box center [210, 115] width 101 height 9
click at [158, 114] on input "[PERSON_NAME]" at bounding box center [157, 115] width 4 height 4
select select "2bb54cbb-2984-445f-9e37-c0309f185839"
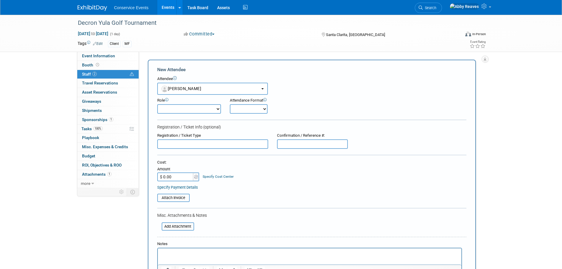
drag, startPoint x: 199, startPoint y: 109, endPoint x: 199, endPoint y: 114, distance: 4.7
click at [199, 109] on select "Demonstrator Host Planner Presenter Sales Representative Set-up/Dismantle Crew …" at bounding box center [189, 108] width 64 height 9
select select "100"
click at [157, 104] on select "Demonstrator Host Planner Presenter Sales Representative Set-up/Dismantle Crew …" at bounding box center [189, 108] width 64 height 9
drag, startPoint x: 245, startPoint y: 108, endPoint x: 245, endPoint y: 113, distance: 5.0
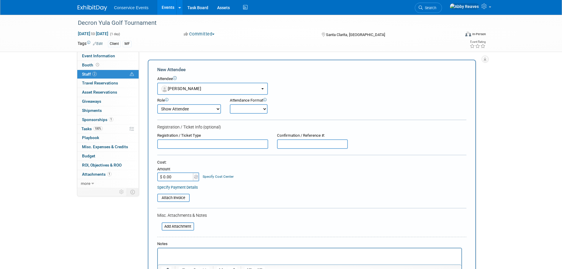
click at [246, 108] on select "Onsite Remote" at bounding box center [249, 108] width 38 height 9
select select "1"
click at [230, 104] on select "Onsite Remote" at bounding box center [249, 108] width 38 height 9
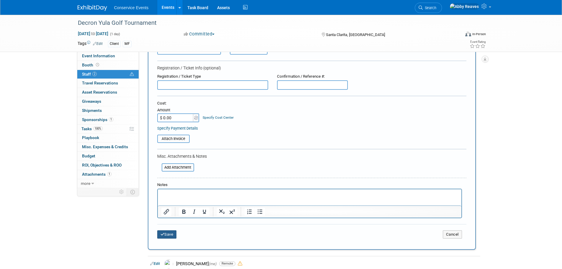
click at [170, 235] on button "Save" at bounding box center [166, 234] width 19 height 8
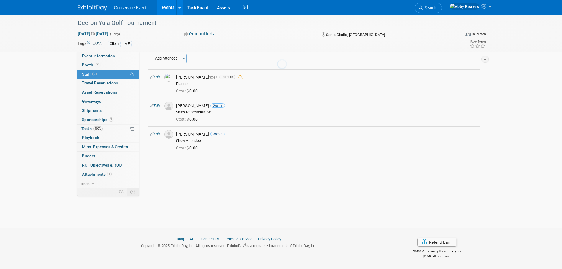
scroll to position [6, 0]
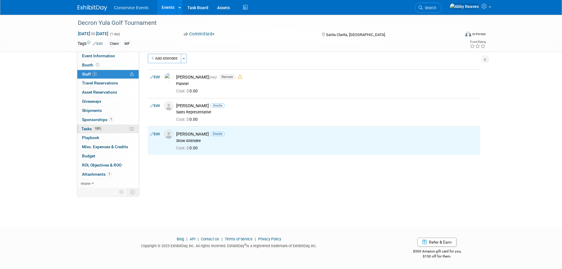
click at [119, 128] on link "100% Tasks 100%" at bounding box center [107, 128] width 61 height 9
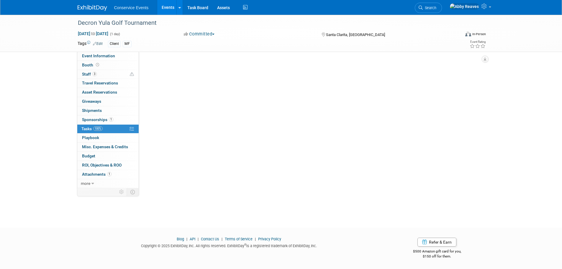
scroll to position [0, 0]
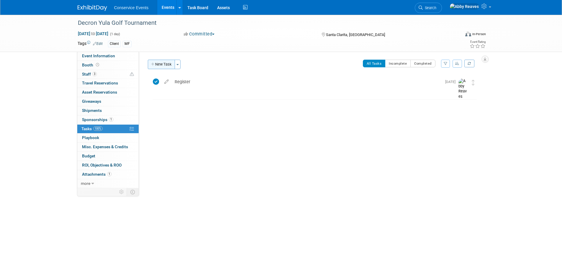
click at [158, 65] on button "New Task" at bounding box center [161, 64] width 27 height 9
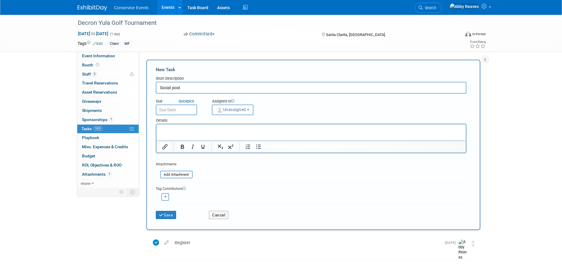
type input "Social post"
click at [175, 106] on input "text" at bounding box center [176, 109] width 41 height 11
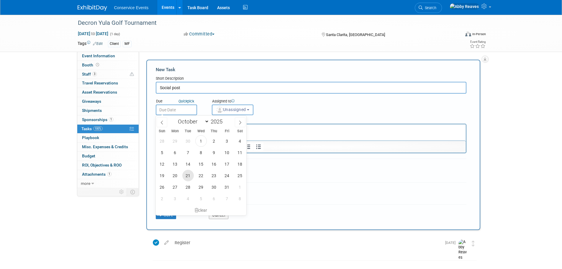
click at [188, 176] on span "21" at bounding box center [188, 176] width 12 height 12
type input "[DATE]"
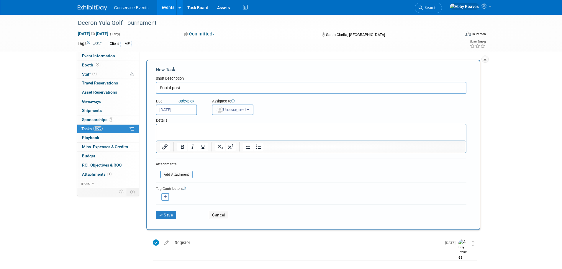
click at [231, 109] on span "Unassigned" at bounding box center [231, 109] width 30 height 5
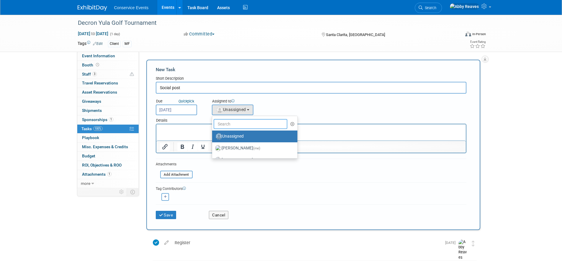
click at [227, 128] on input "text" at bounding box center [251, 124] width 74 height 10
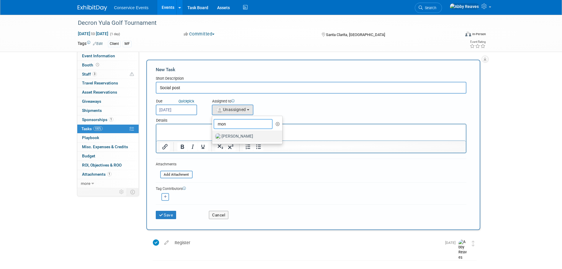
type input "mon"
click at [227, 136] on label "Monica Barnson" at bounding box center [246, 136] width 62 height 9
click at [213, 136] on input "Monica Barnson" at bounding box center [211, 136] width 4 height 4
select select "645f6361-02cf-415f-8c98-b7db9abfb354"
click at [188, 132] on html at bounding box center [310, 128] width 309 height 8
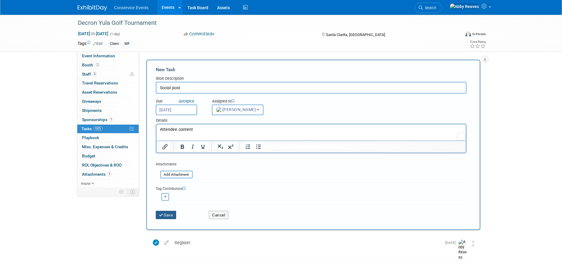
drag, startPoint x: 164, startPoint y: 215, endPoint x: 149, endPoint y: 152, distance: 64.9
click at [164, 215] on button "Save" at bounding box center [166, 215] width 21 height 8
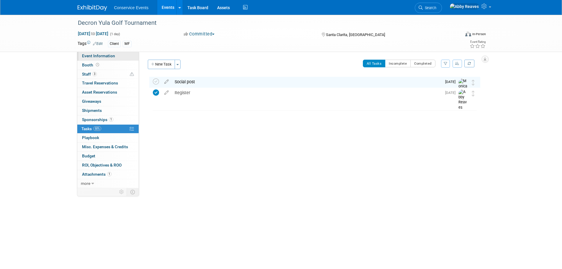
click at [115, 54] on link "Event Information" at bounding box center [107, 56] width 61 height 9
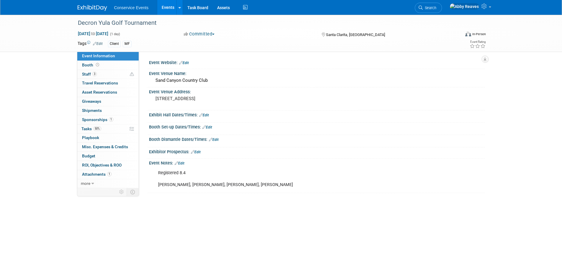
click at [161, 7] on link "Events" at bounding box center [168, 7] width 22 height 15
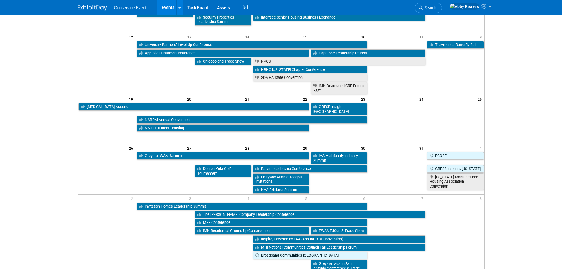
scroll to position [177, 0]
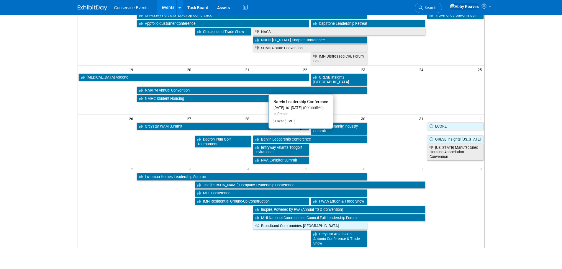
click at [265, 137] on link "Barvin Leadership Conference" at bounding box center [310, 139] width 115 height 8
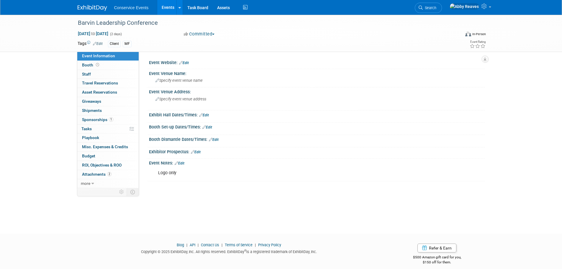
click at [166, 9] on link "Events" at bounding box center [168, 7] width 22 height 15
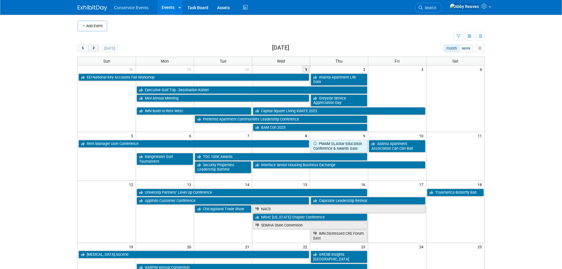
click at [95, 50] on span "next" at bounding box center [93, 49] width 4 height 4
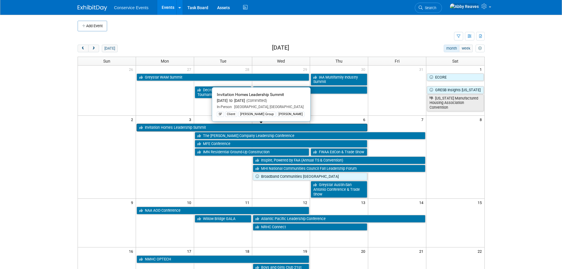
click at [145, 128] on link "Invitation Homes Leadership Summit" at bounding box center [252, 128] width 231 height 8
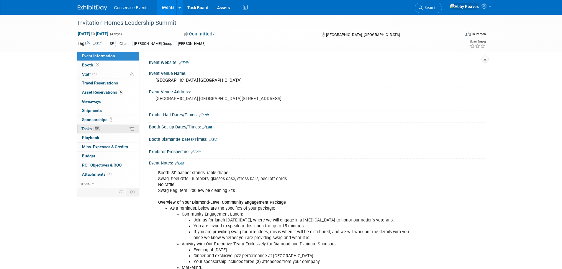
click at [109, 129] on link "75% Tasks 75%" at bounding box center [107, 128] width 61 height 9
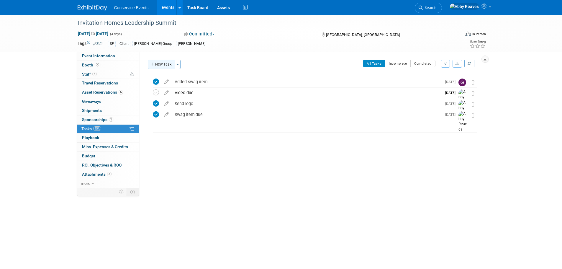
click at [161, 67] on button "New Task" at bounding box center [161, 64] width 27 height 9
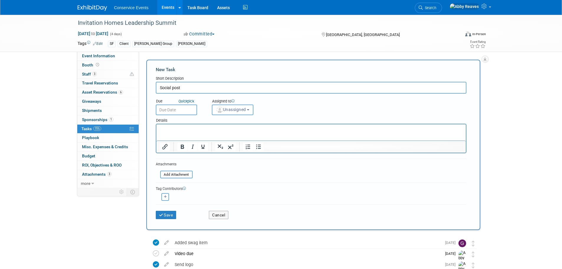
type input "Social post"
click at [193, 108] on input "text" at bounding box center [176, 109] width 41 height 11
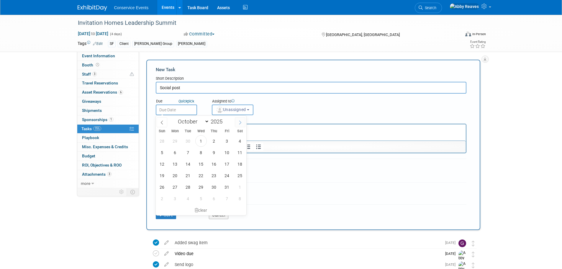
click at [239, 122] on icon at bounding box center [240, 122] width 4 height 4
select select "10"
click at [176, 141] on span "27" at bounding box center [175, 141] width 12 height 12
type input "Oct 27, 2025"
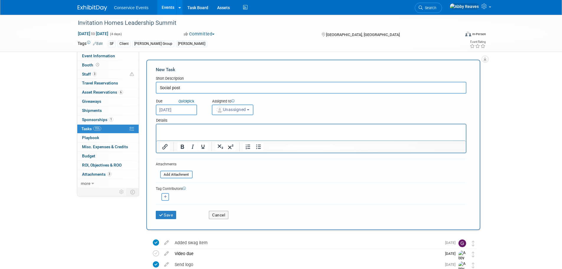
click at [237, 109] on span "Unassigned" at bounding box center [231, 109] width 30 height 5
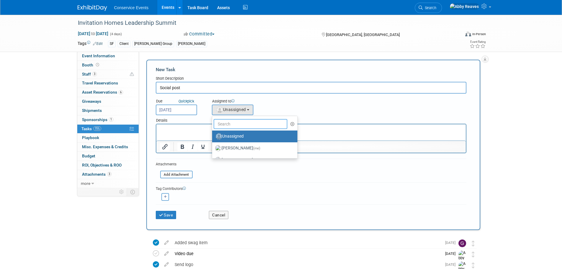
click at [237, 124] on input "text" at bounding box center [251, 124] width 74 height 10
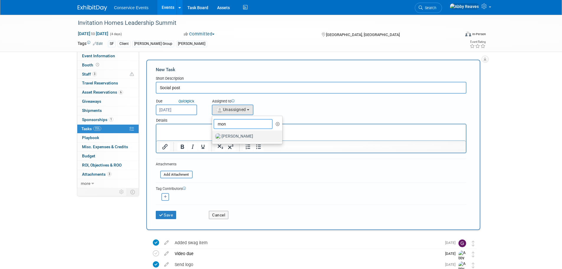
type input "mon"
click at [240, 141] on label "[PERSON_NAME]" at bounding box center [246, 136] width 62 height 9
click at [213, 137] on input "Monica Barnson" at bounding box center [211, 136] width 4 height 4
select select "645f6361-02cf-415f-8c98-b7db9abfb354"
click at [234, 132] on html at bounding box center [310, 128] width 309 height 8
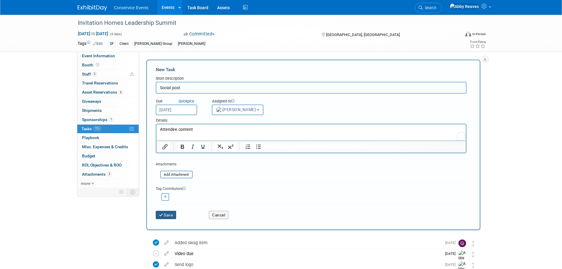
click at [158, 214] on button "Save" at bounding box center [166, 215] width 21 height 8
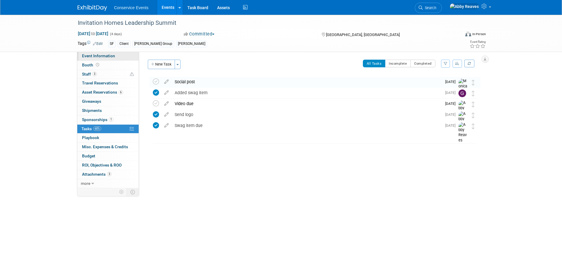
click at [134, 55] on link "Event Information" at bounding box center [107, 56] width 61 height 9
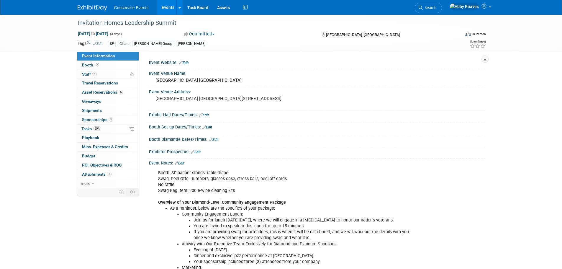
click at [162, 4] on link "Events" at bounding box center [168, 7] width 22 height 15
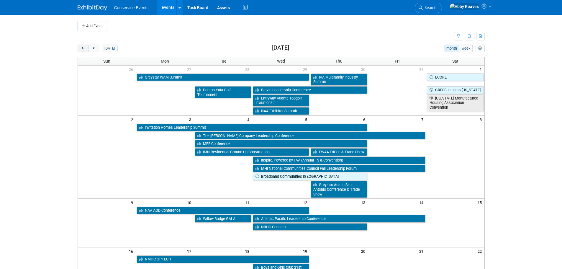
click at [87, 48] on button "prev" at bounding box center [83, 49] width 11 height 8
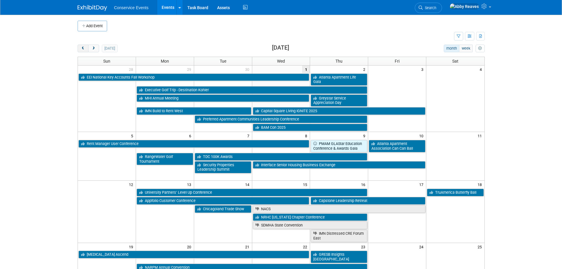
click at [87, 48] on button "prev" at bounding box center [83, 49] width 11 height 8
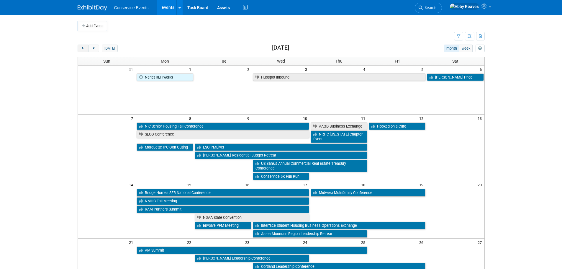
click at [87, 48] on button "prev" at bounding box center [83, 49] width 11 height 8
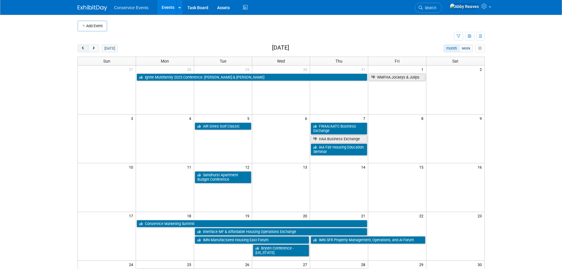
click at [87, 48] on button "prev" at bounding box center [83, 49] width 11 height 8
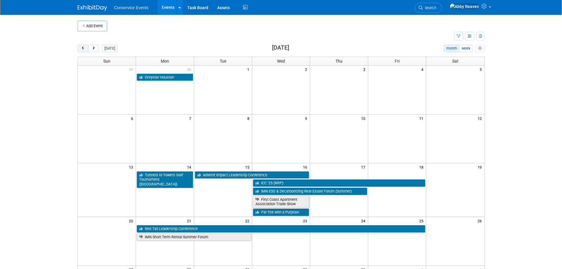
click at [87, 48] on button "prev" at bounding box center [83, 49] width 11 height 8
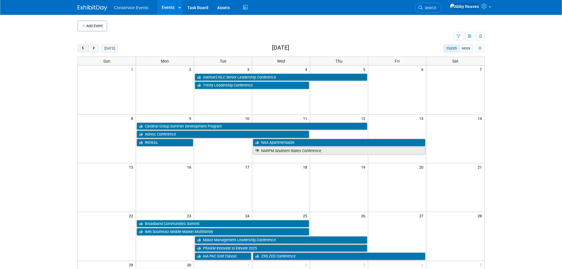
click at [87, 48] on button "prev" at bounding box center [83, 49] width 11 height 8
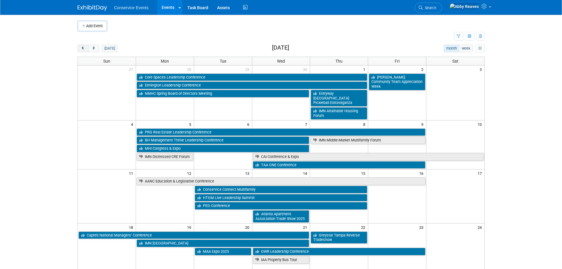
click at [87, 48] on button "prev" at bounding box center [83, 49] width 11 height 8
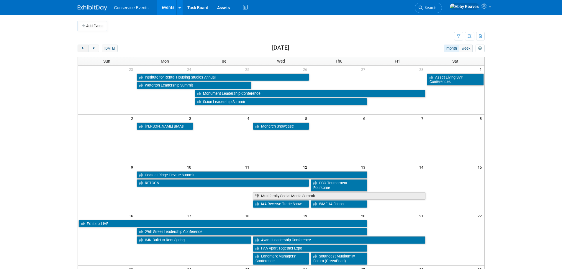
click at [87, 48] on button "prev" at bounding box center [83, 49] width 11 height 8
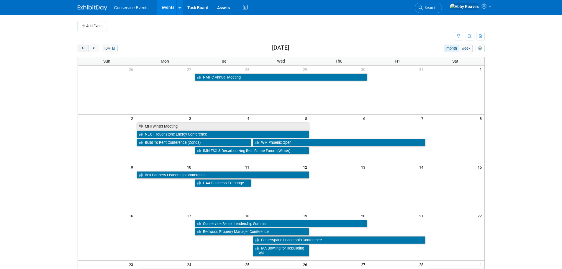
click at [87, 48] on button "prev" at bounding box center [83, 49] width 11 height 8
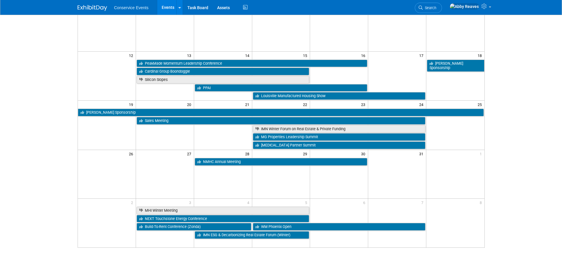
scroll to position [118, 0]
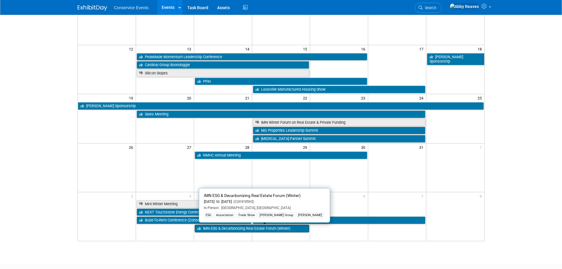
click at [241, 229] on link "IMN ESG & Decarbonizing Real Estate Forum (Winter)" at bounding box center [252, 228] width 115 height 8
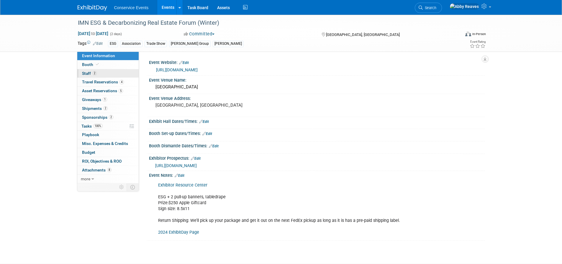
click at [119, 73] on link "2 Staff 2" at bounding box center [107, 73] width 61 height 9
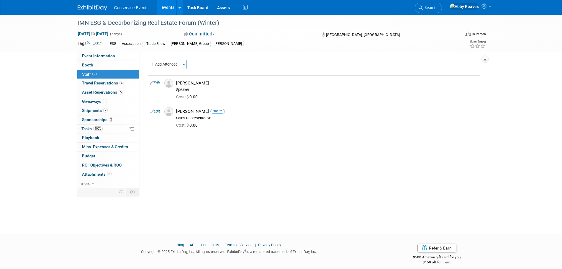
click at [166, 10] on link "Events" at bounding box center [168, 7] width 22 height 15
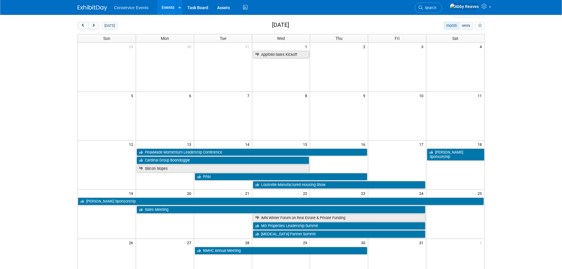
scroll to position [88, 0]
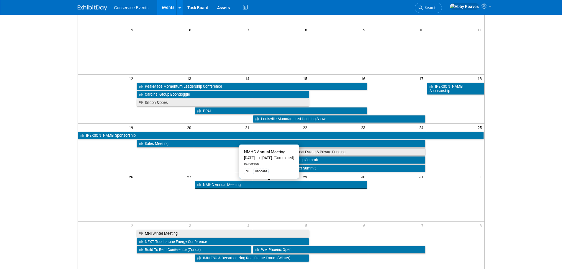
click at [206, 186] on link "NMHC Annual Meeting" at bounding box center [281, 185] width 173 height 8
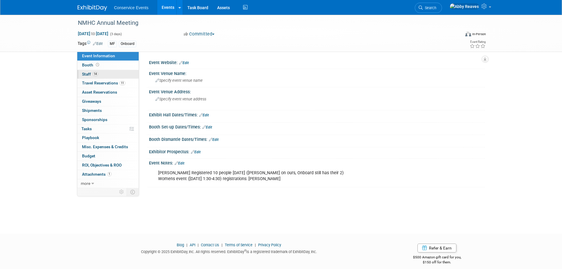
click at [124, 75] on link "14 Staff 14" at bounding box center [107, 74] width 61 height 9
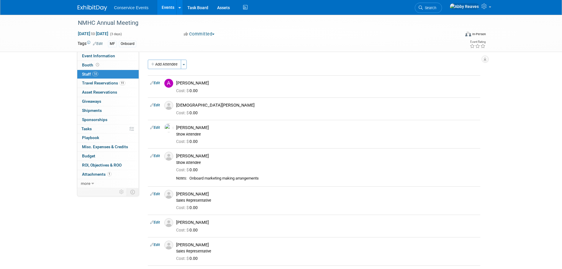
click at [158, 13] on link "Events" at bounding box center [168, 7] width 22 height 15
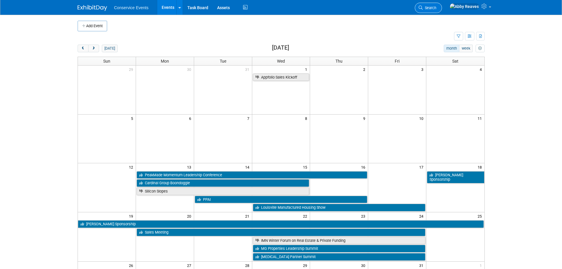
click at [442, 4] on link "Search" at bounding box center [428, 8] width 27 height 10
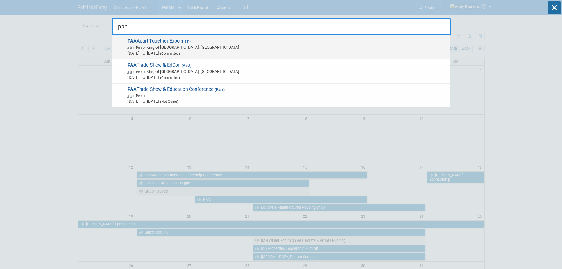
type input "paa"
click at [265, 53] on span "Mar 19, 2025 to Mar 20, 2025 (Committed)" at bounding box center [287, 53] width 320 height 6
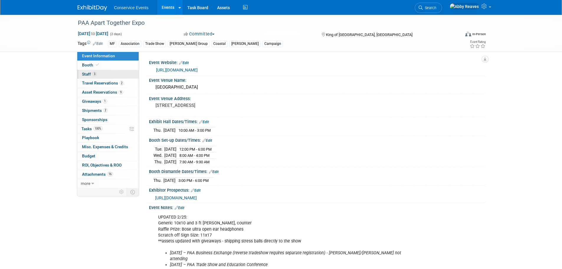
click at [105, 75] on link "3 Staff 3" at bounding box center [107, 74] width 61 height 9
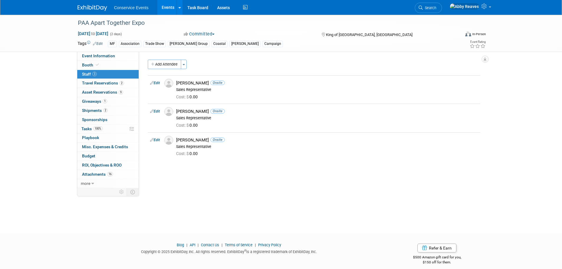
click at [172, 9] on link "Events" at bounding box center [168, 7] width 22 height 15
